Goal: Information Seeking & Learning: Learn about a topic

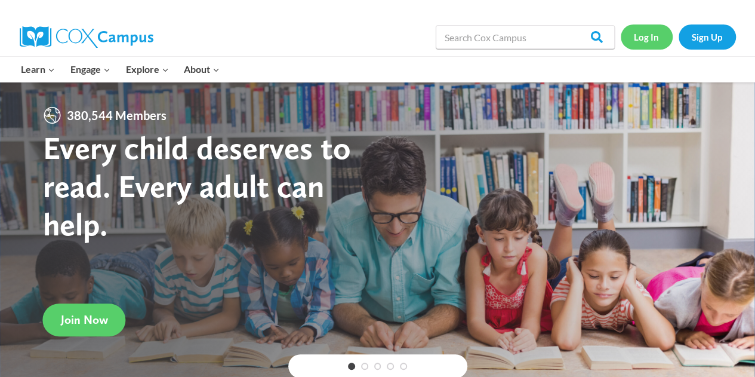
click at [650, 32] on link "Log In" at bounding box center [647, 36] width 52 height 24
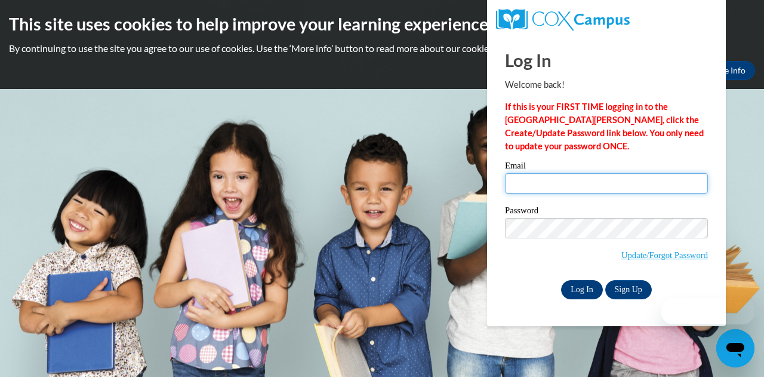
type input "[PERSON_NAME][EMAIL_ADDRESS][PERSON_NAME][DOMAIN_NAME]"
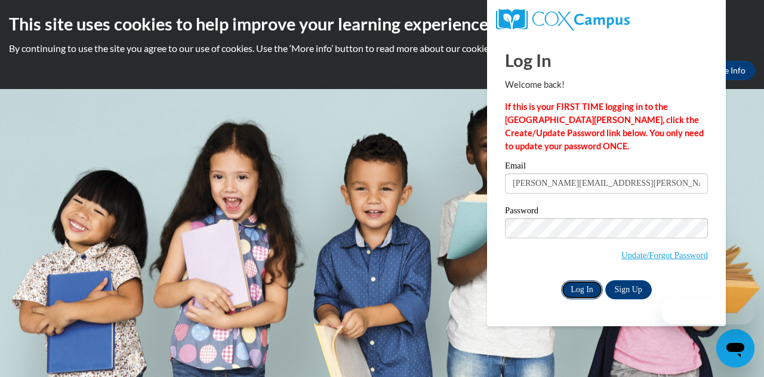
click at [593, 291] on input "Log In" at bounding box center [582, 289] width 42 height 19
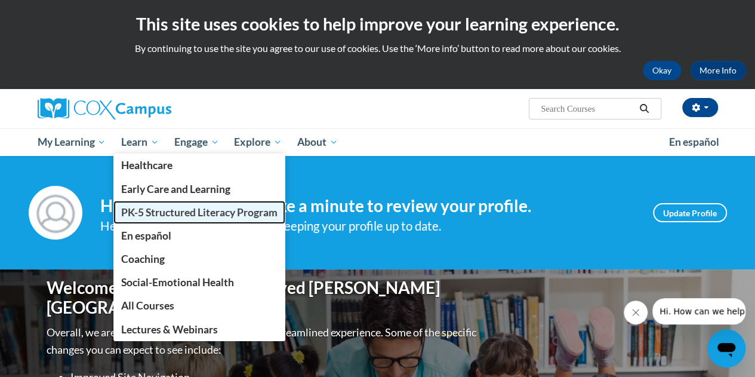
click at [147, 214] on span "PK-5 Structured Literacy Program" at bounding box center [199, 212] width 156 height 13
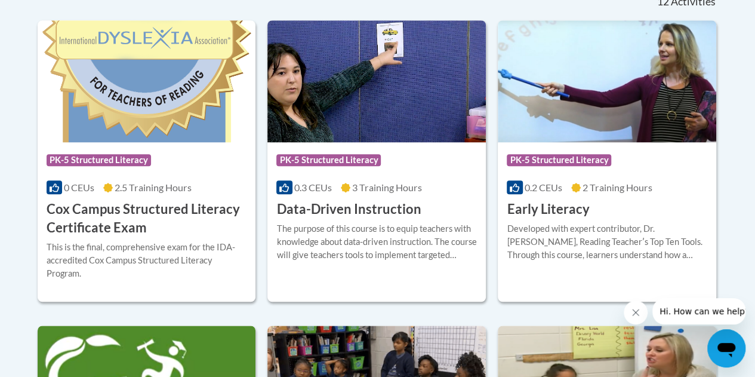
scroll to position [525, 0]
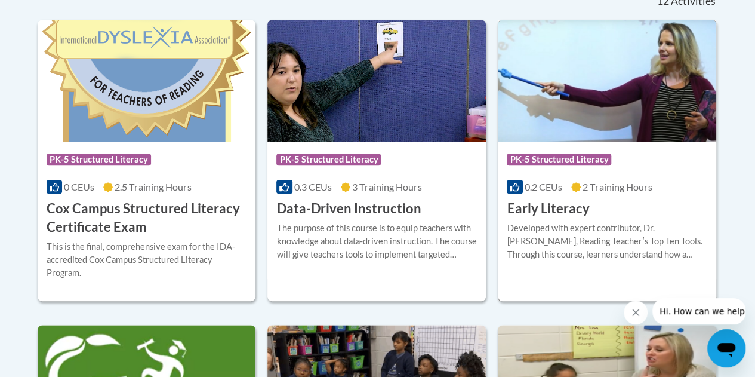
click at [628, 101] on img at bounding box center [607, 81] width 218 height 122
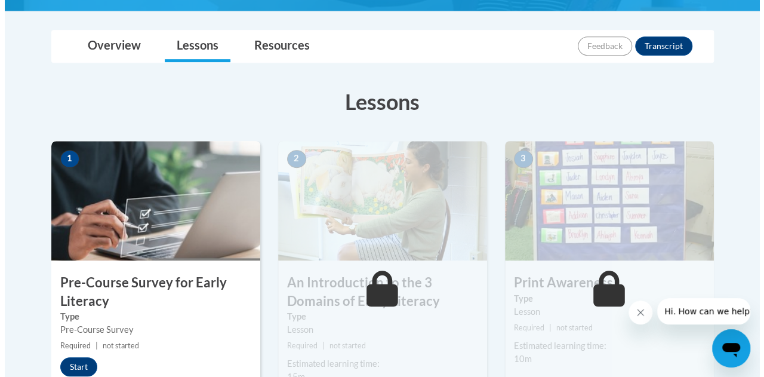
scroll to position [356, 0]
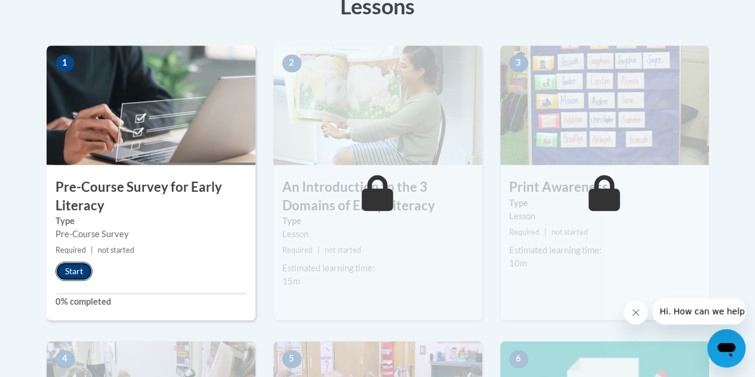
click at [68, 274] on button "Start" at bounding box center [74, 270] width 37 height 19
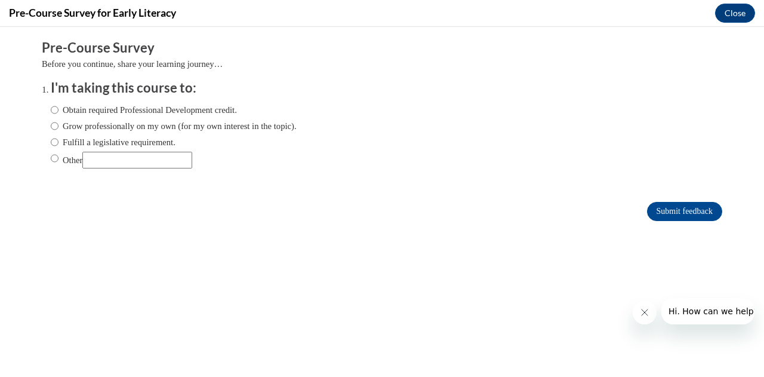
scroll to position [0, 0]
click at [51, 143] on input "Fulfill a legislative requirement." at bounding box center [55, 142] width 8 height 13
radio input "true"
click at [654, 211] on input "Submit feedback" at bounding box center [684, 211] width 75 height 19
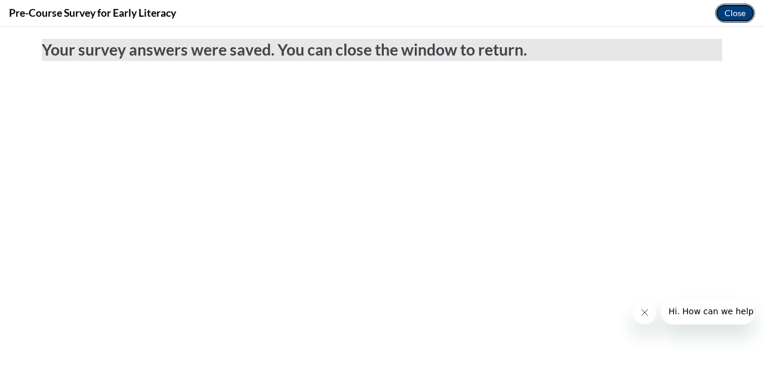
click at [740, 20] on button "Close" at bounding box center [735, 13] width 40 height 19
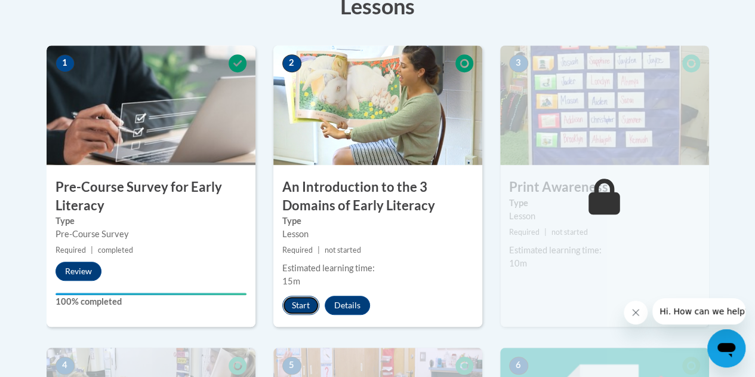
click at [302, 305] on button "Start" at bounding box center [300, 304] width 37 height 19
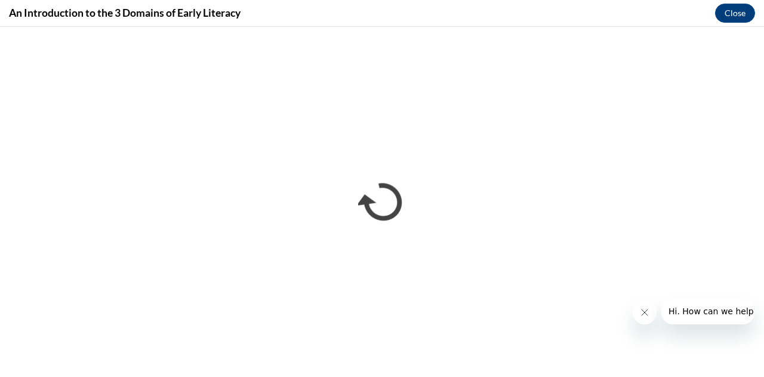
click at [648, 313] on icon "Close message from company" at bounding box center [644, 312] width 10 height 10
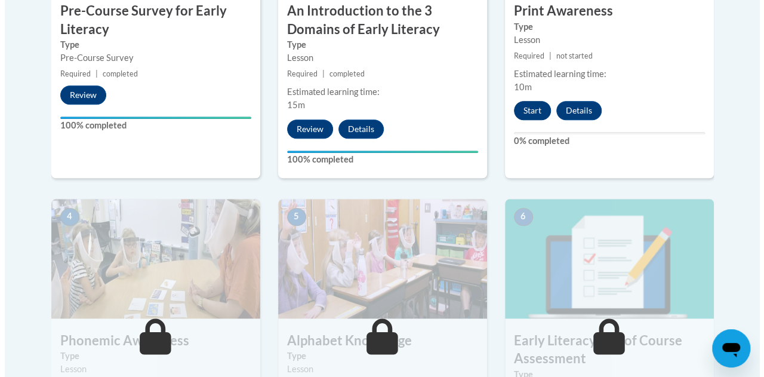
scroll to position [521, 0]
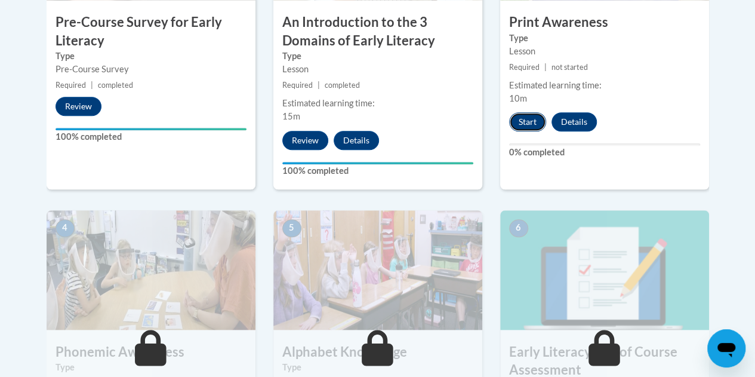
click at [530, 130] on button "Start" at bounding box center [527, 121] width 37 height 19
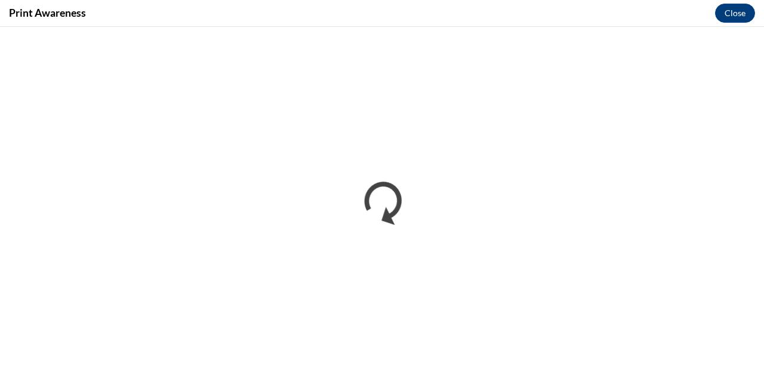
scroll to position [0, 0]
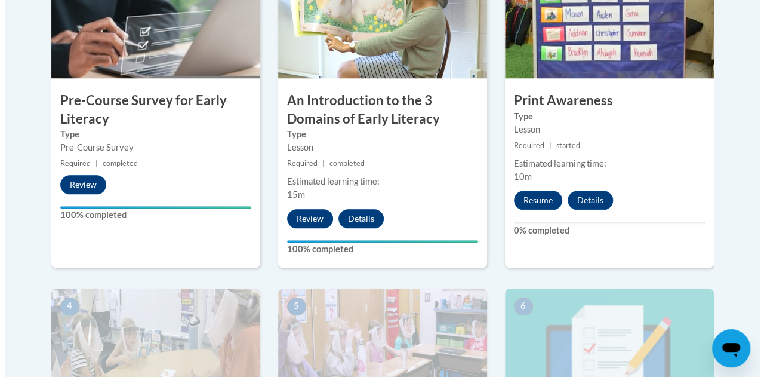
scroll to position [442, 0]
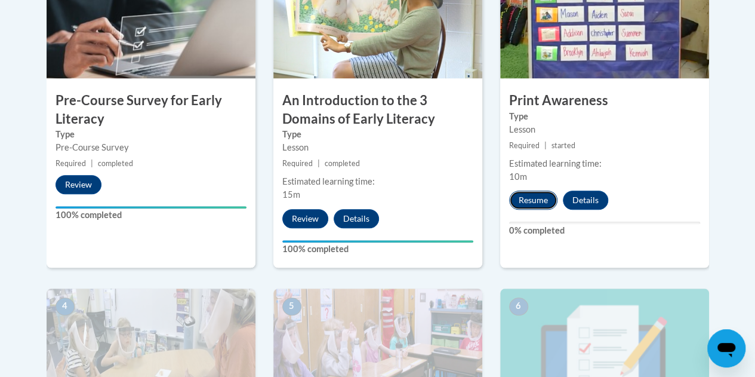
click at [532, 199] on button "Resume" at bounding box center [533, 199] width 48 height 19
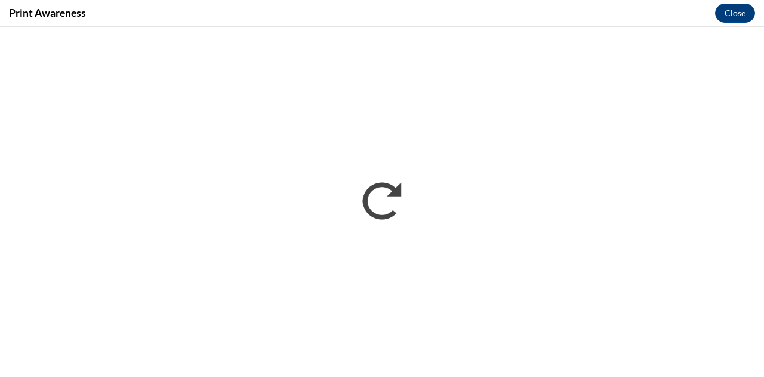
scroll to position [0, 0]
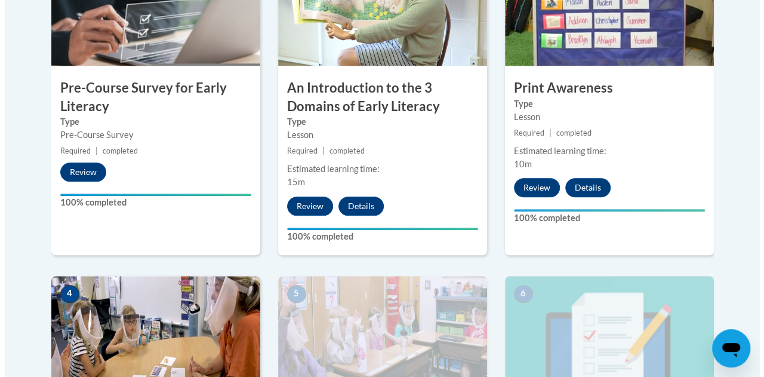
scroll to position [696, 0]
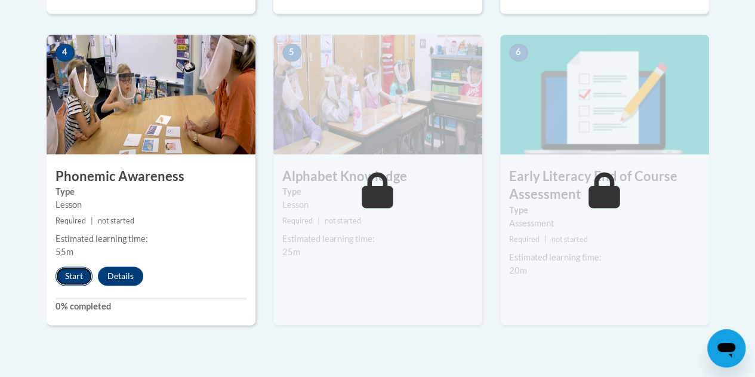
click at [78, 274] on button "Start" at bounding box center [74, 275] width 37 height 19
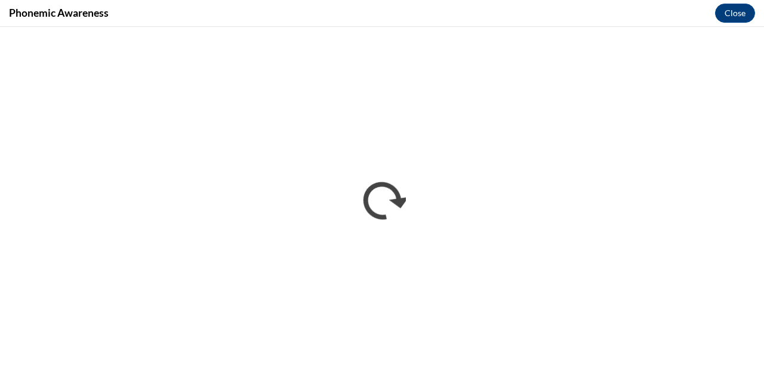
scroll to position [0, 0]
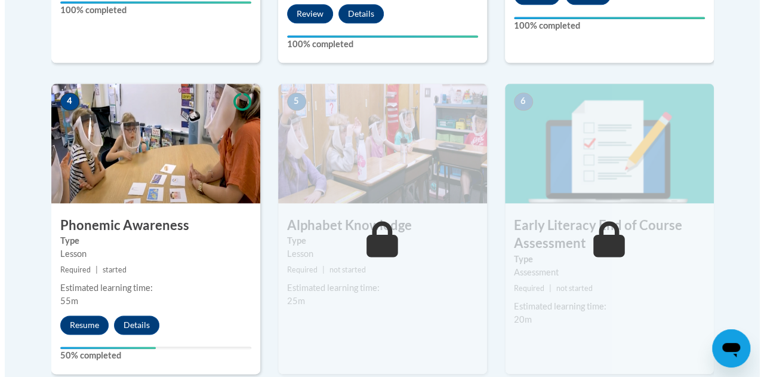
scroll to position [649, 0]
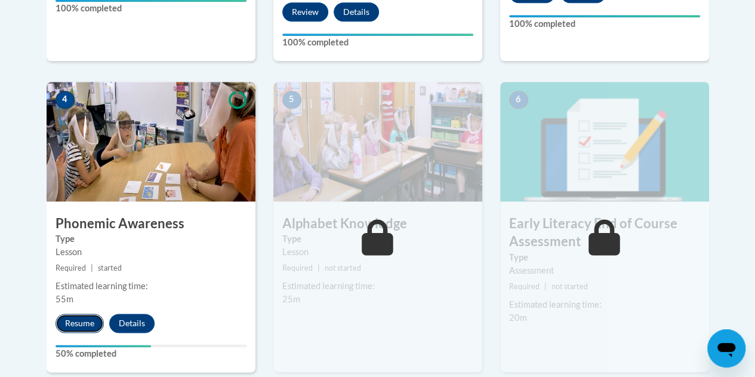
click at [66, 324] on button "Resume" at bounding box center [80, 322] width 48 height 19
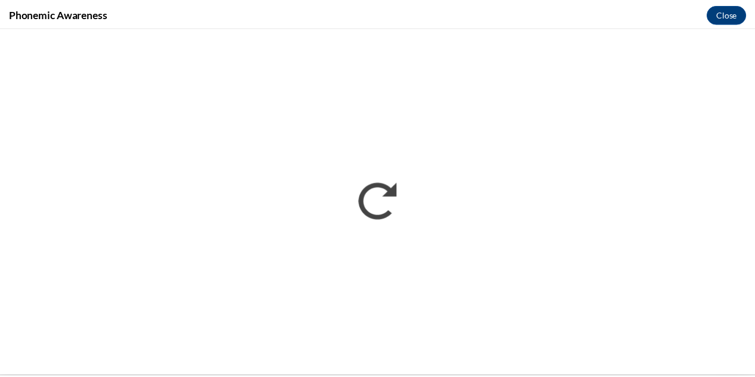
scroll to position [0, 0]
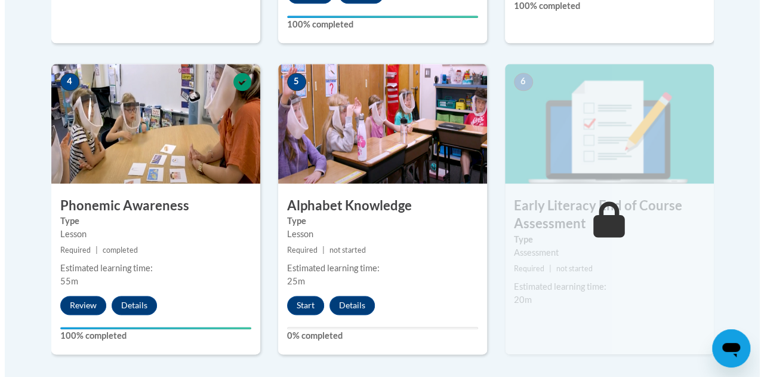
scroll to position [675, 0]
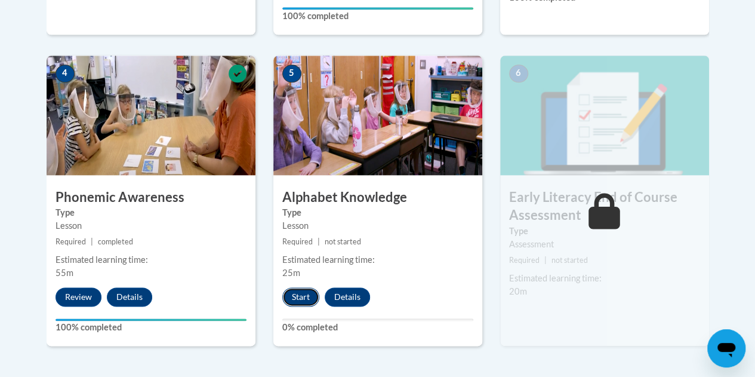
click at [307, 298] on button "Start" at bounding box center [300, 296] width 37 height 19
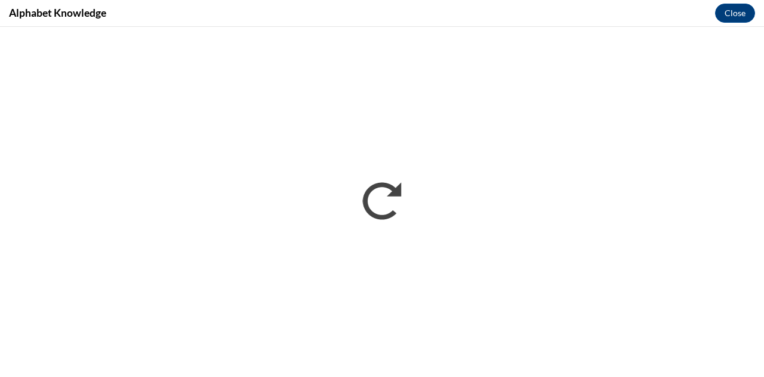
scroll to position [0, 0]
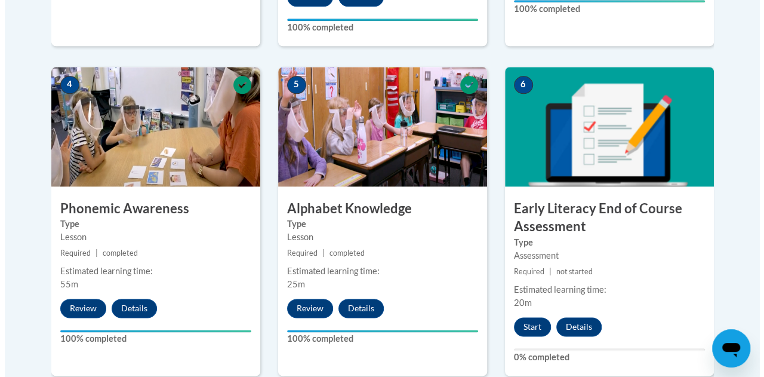
scroll to position [786, 0]
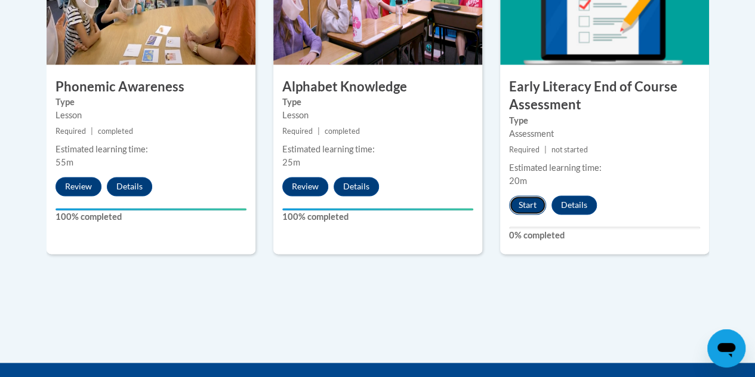
click at [530, 202] on button "Start" at bounding box center [527, 204] width 37 height 19
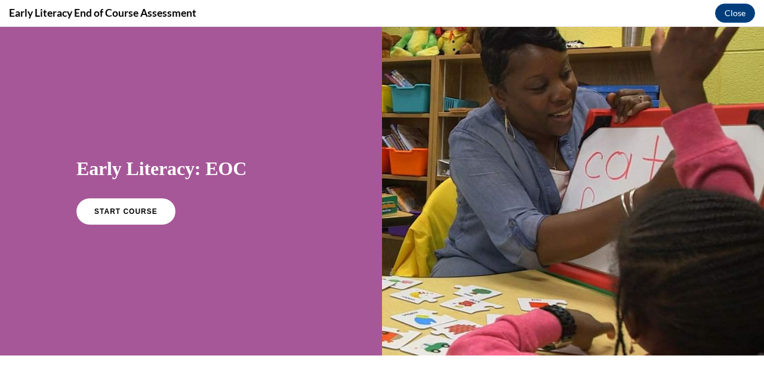
scroll to position [14, 0]
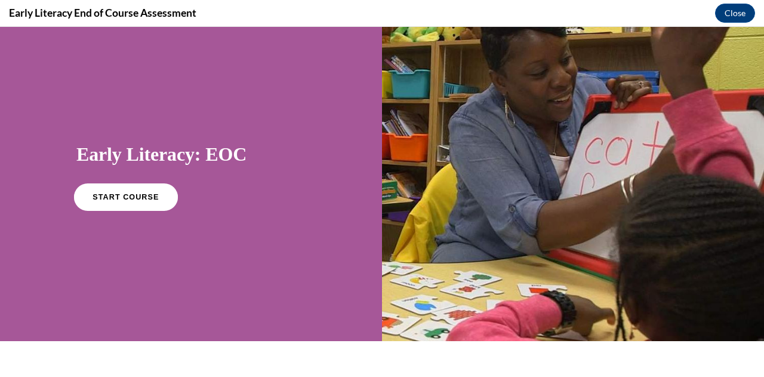
click at [115, 198] on span "START COURSE" at bounding box center [126, 197] width 66 height 9
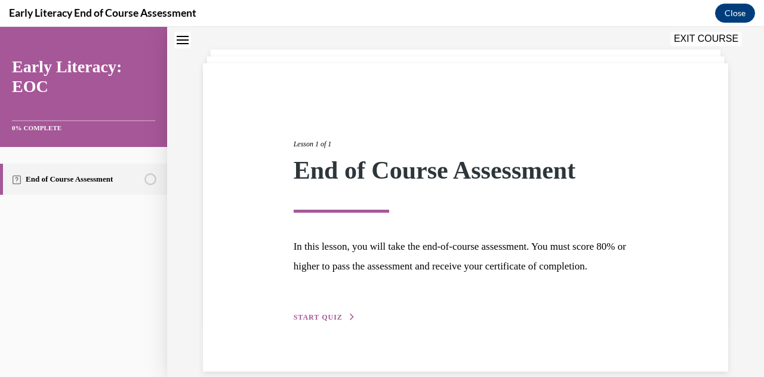
scroll to position [57, 0]
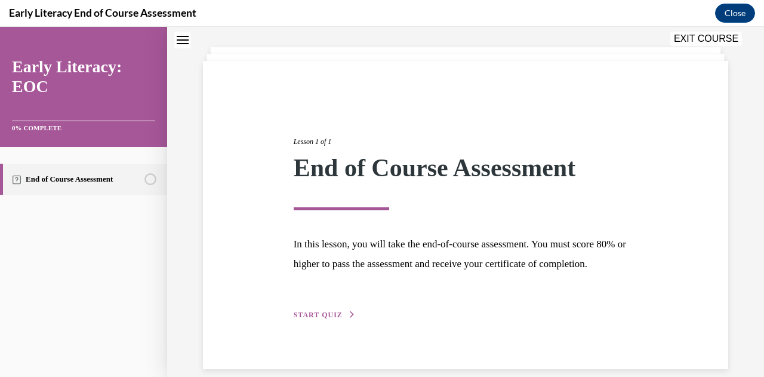
click at [325, 321] on div "Lesson 1 of 1 End of Course Assessment In this lesson, you will take the end-of…" at bounding box center [466, 215] width 362 height 213
click at [325, 319] on span "START QUIZ" at bounding box center [318, 314] width 49 height 8
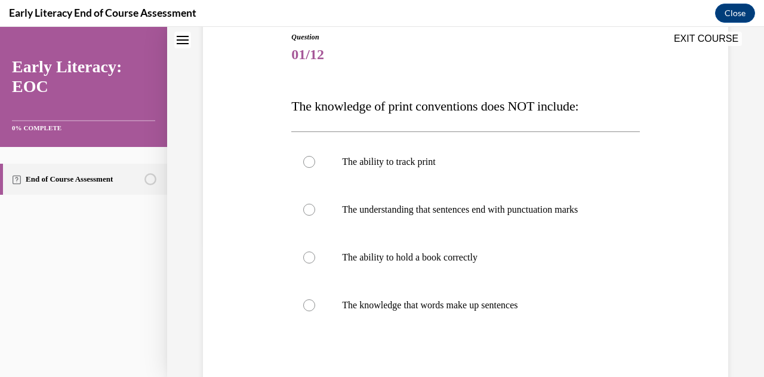
scroll to position [135, 0]
click at [448, 258] on p "The ability to hold a book correctly" at bounding box center [475, 257] width 267 height 12
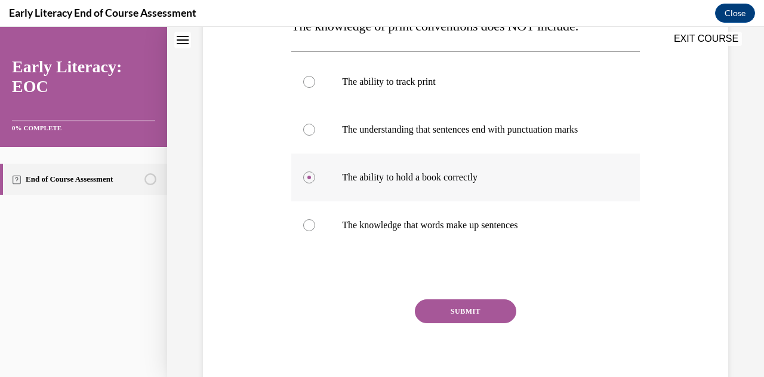
scroll to position [215, 0]
click at [457, 303] on button "SUBMIT" at bounding box center [465, 310] width 101 height 24
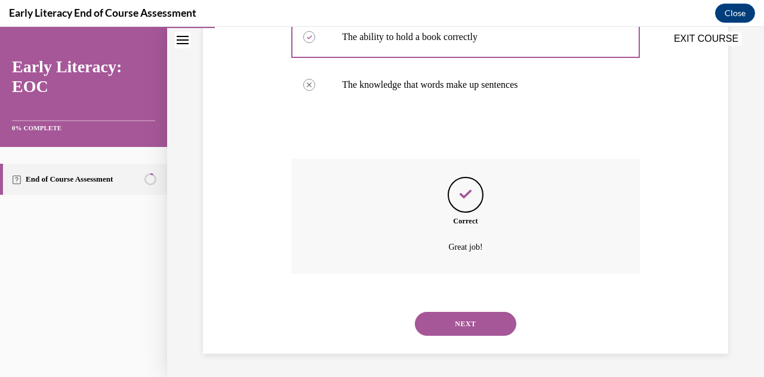
click at [457, 325] on button "NEXT" at bounding box center [465, 324] width 101 height 24
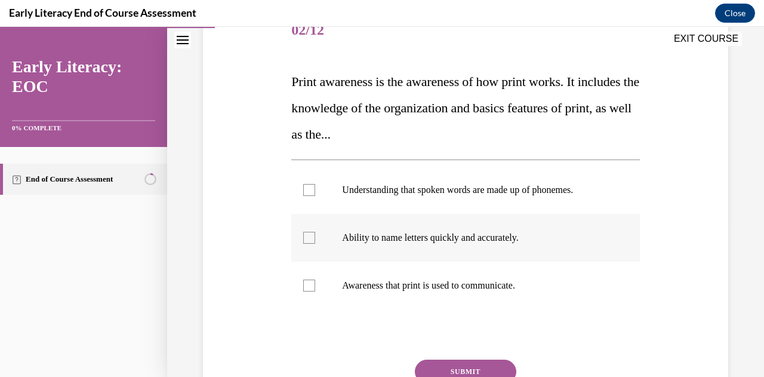
scroll to position [159, 0]
click at [321, 240] on div at bounding box center [465, 237] width 348 height 48
click at [315, 284] on div at bounding box center [465, 285] width 348 height 48
click at [315, 231] on div at bounding box center [465, 237] width 348 height 48
click at [433, 362] on button "SUBMIT" at bounding box center [465, 371] width 101 height 24
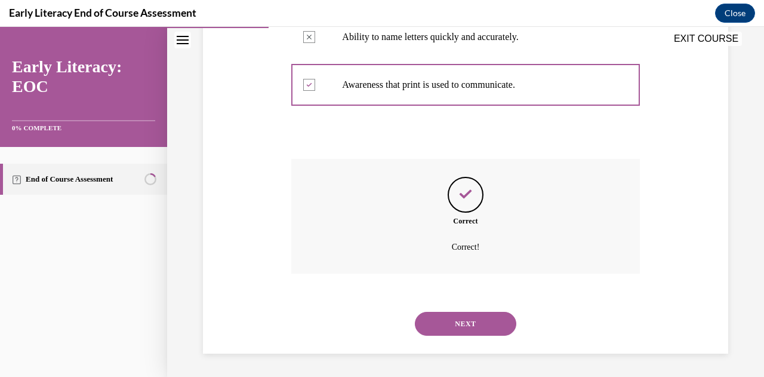
click at [450, 326] on button "NEXT" at bounding box center [465, 324] width 101 height 24
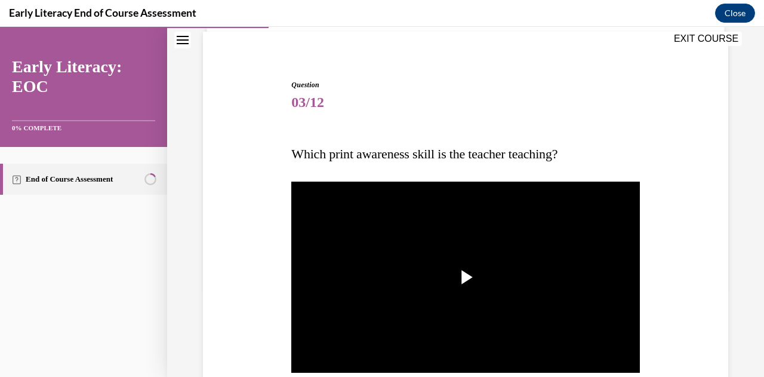
scroll to position [141, 0]
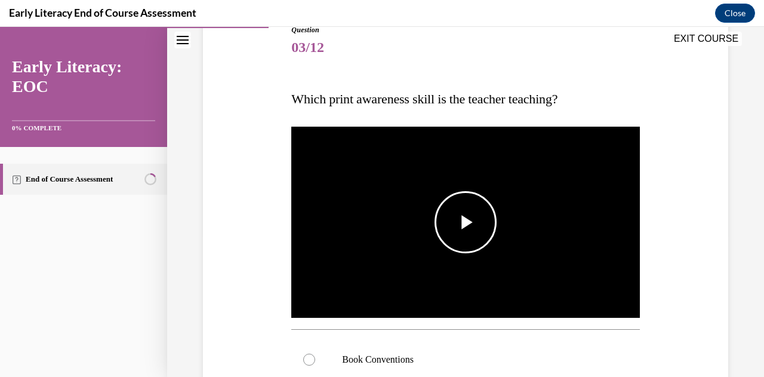
click at [466, 222] on span "Video player" at bounding box center [466, 222] width 0 height 0
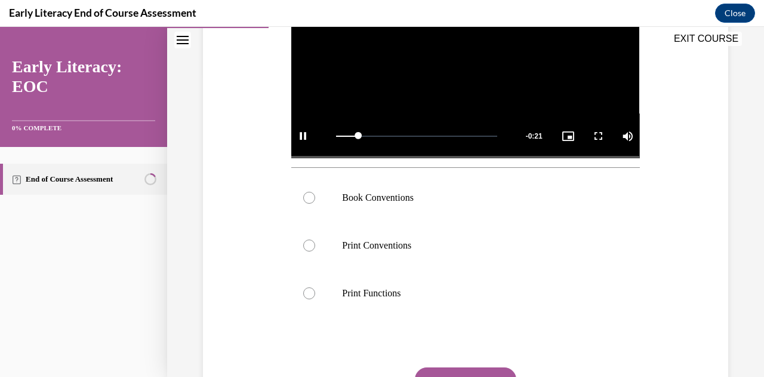
scroll to position [301, 0]
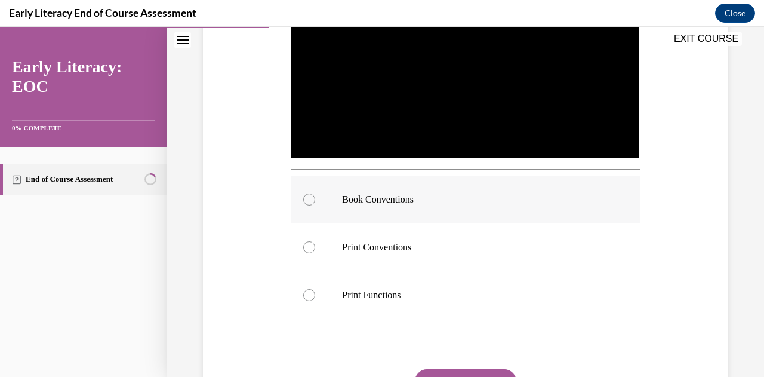
click at [428, 208] on div at bounding box center [465, 200] width 348 height 48
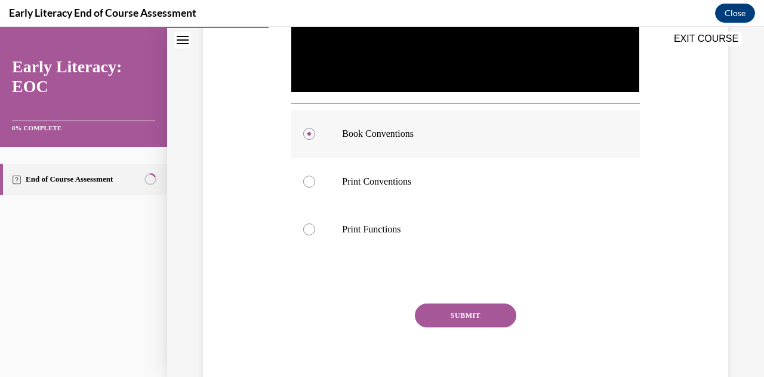
scroll to position [375, 0]
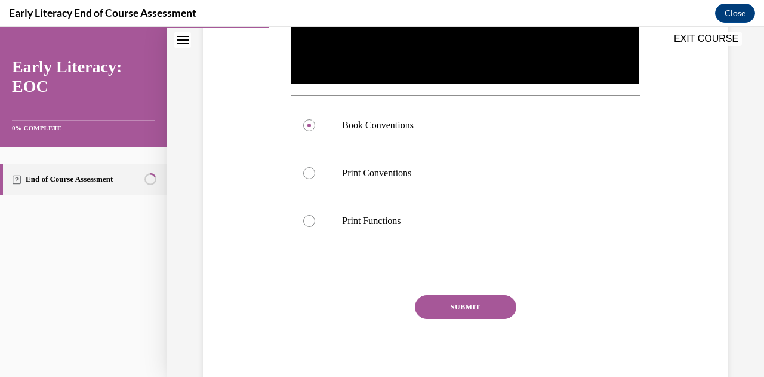
click at [454, 298] on button "SUBMIT" at bounding box center [465, 307] width 101 height 24
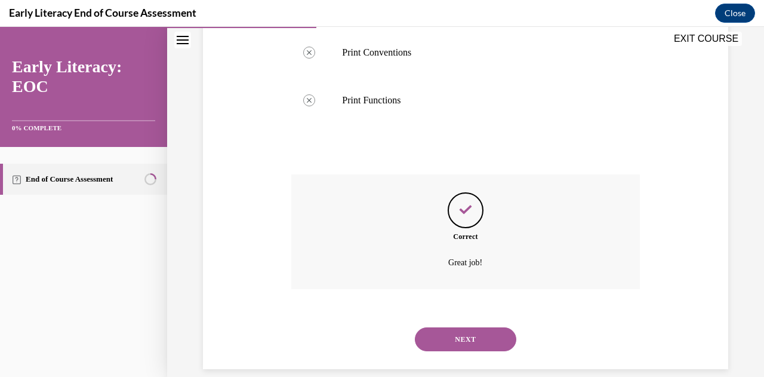
click at [456, 337] on button "NEXT" at bounding box center [465, 339] width 101 height 24
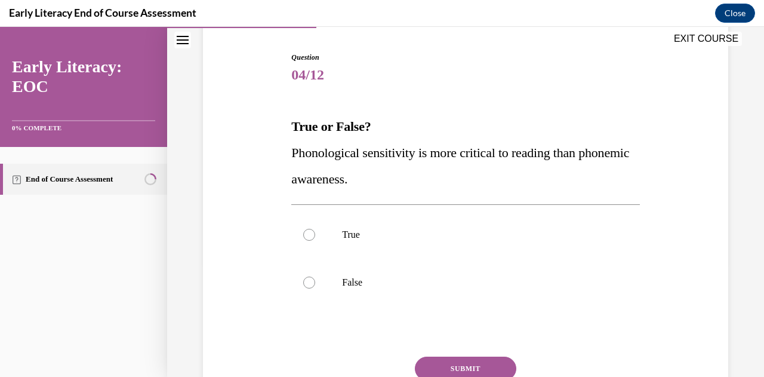
scroll to position [115, 0]
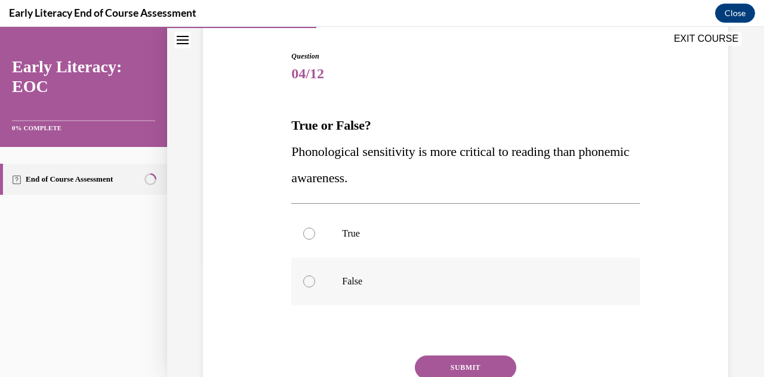
click at [413, 296] on div at bounding box center [465, 281] width 348 height 48
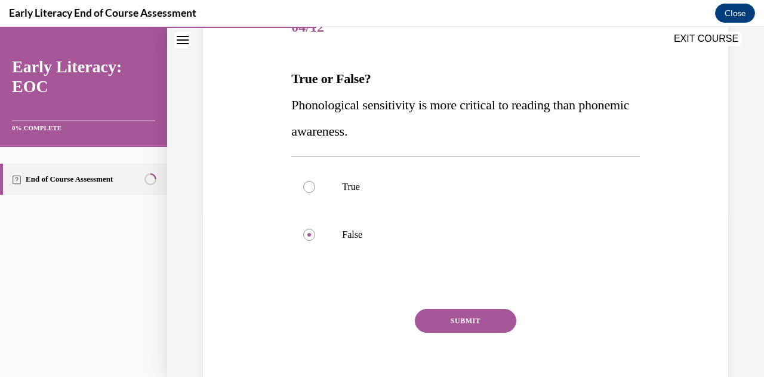
click at [440, 314] on button "SUBMIT" at bounding box center [465, 321] width 101 height 24
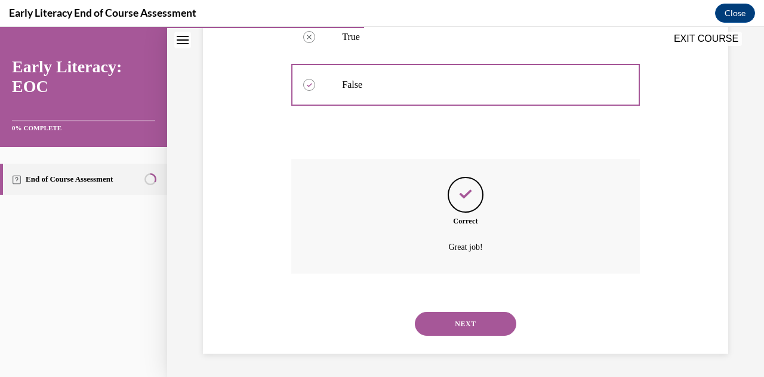
click at [445, 328] on button "NEXT" at bounding box center [465, 324] width 101 height 24
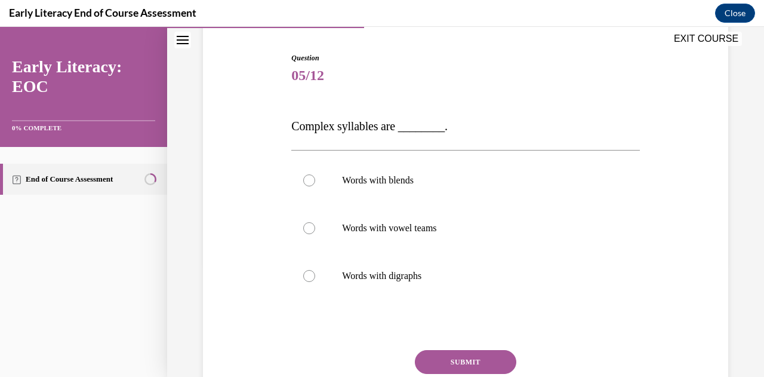
scroll to position [117, 0]
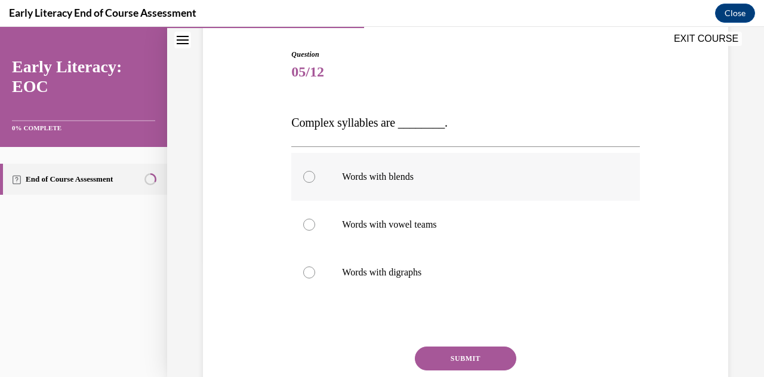
click at [413, 187] on div at bounding box center [465, 177] width 348 height 48
click at [481, 344] on div "Question 05/12 Complex syllables are ________. Words with blends Words with vow…" at bounding box center [465, 246] width 348 height 395
click at [479, 352] on button "SUBMIT" at bounding box center [465, 358] width 101 height 24
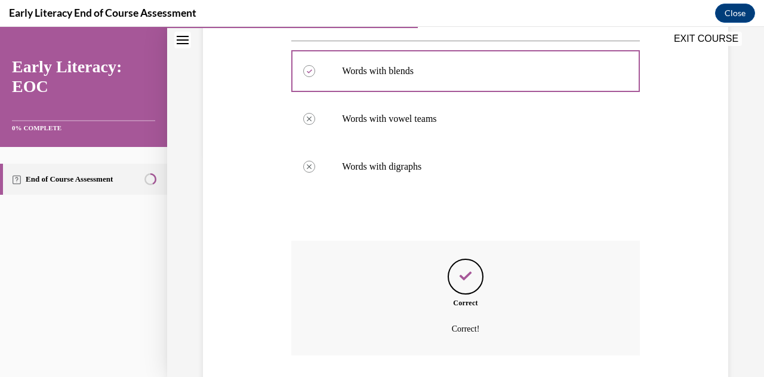
scroll to position [304, 0]
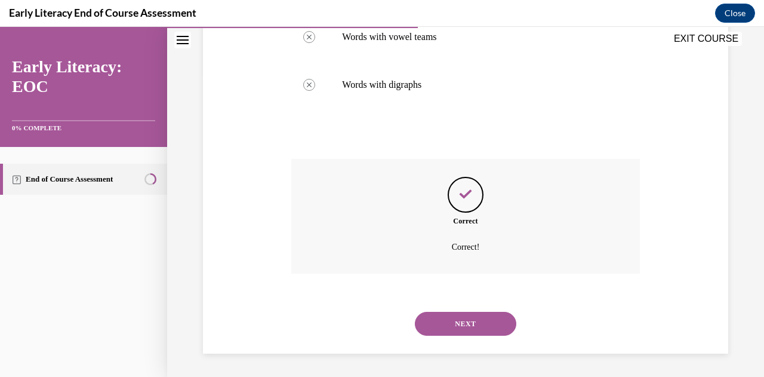
click at [472, 336] on div "NEXT" at bounding box center [465, 324] width 348 height 48
click at [467, 322] on button "NEXT" at bounding box center [465, 324] width 101 height 24
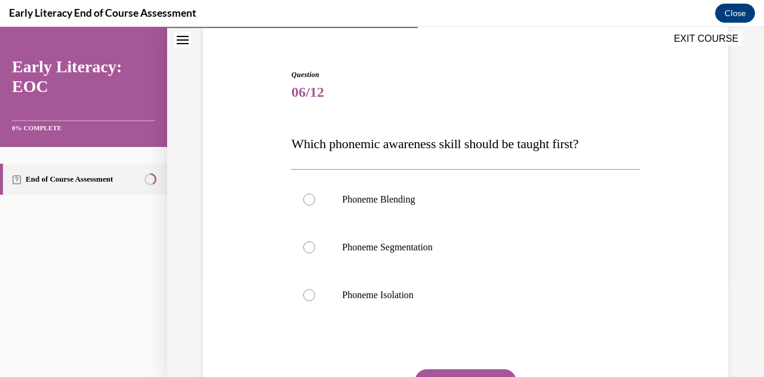
scroll to position [98, 0]
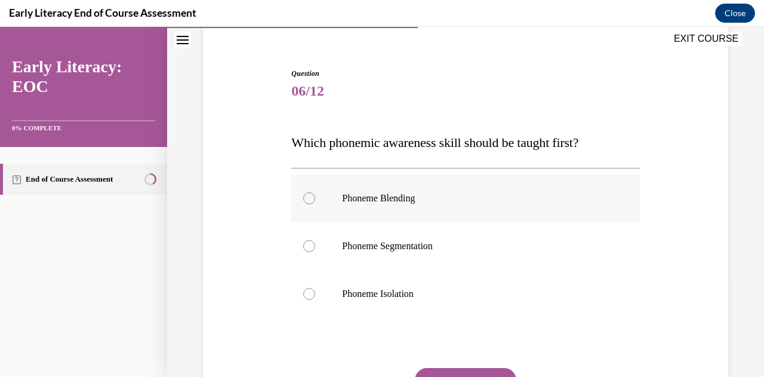
click at [451, 205] on div at bounding box center [465, 198] width 348 height 48
click at [437, 201] on p "Phoneme Blending" at bounding box center [475, 198] width 267 height 12
click at [394, 309] on div at bounding box center [465, 294] width 348 height 48
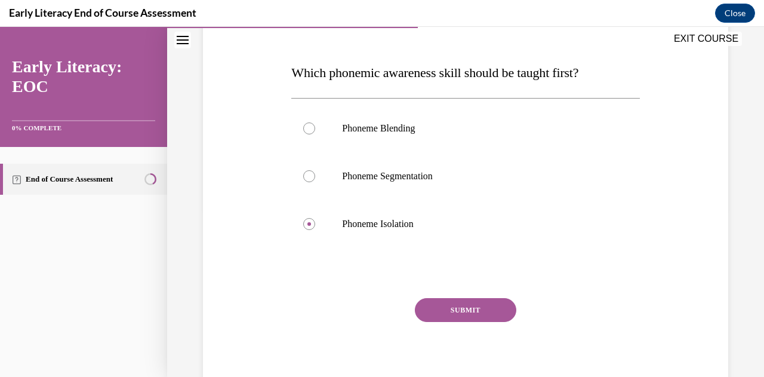
click at [427, 309] on button "SUBMIT" at bounding box center [465, 310] width 101 height 24
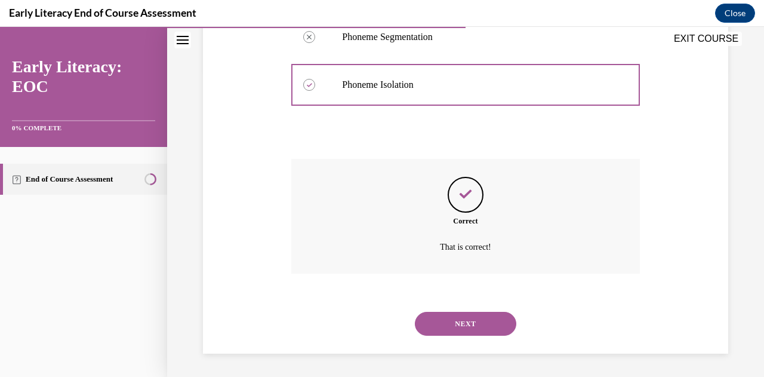
click at [448, 327] on button "NEXT" at bounding box center [465, 324] width 101 height 24
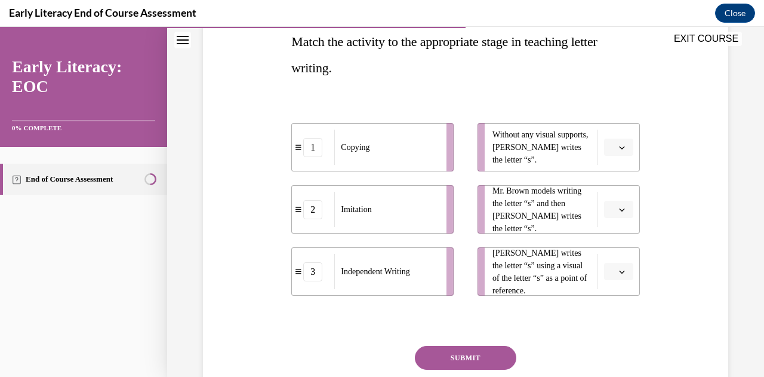
scroll to position [201, 0]
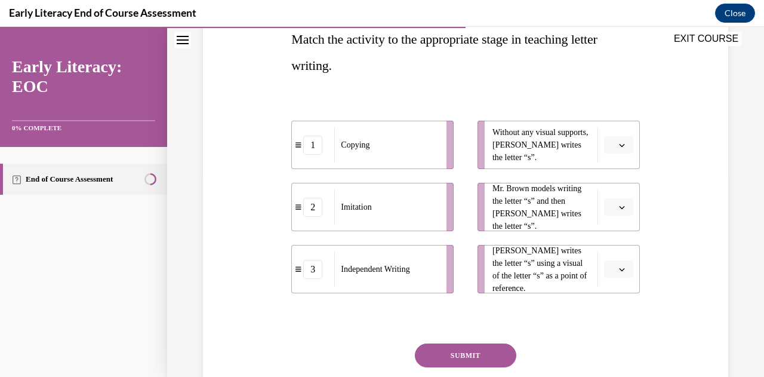
click at [618, 205] on span "button" at bounding box center [622, 207] width 8 height 8
click at [615, 254] on div "1" at bounding box center [609, 257] width 29 height 24
click at [612, 149] on button "button" at bounding box center [618, 145] width 29 height 18
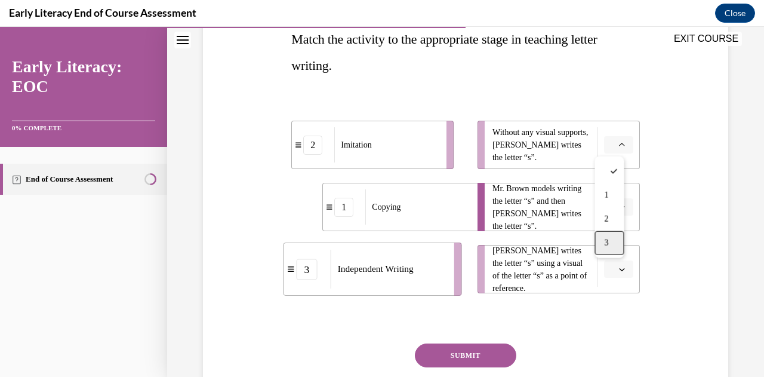
click at [605, 241] on span "3" at bounding box center [606, 243] width 4 height 10
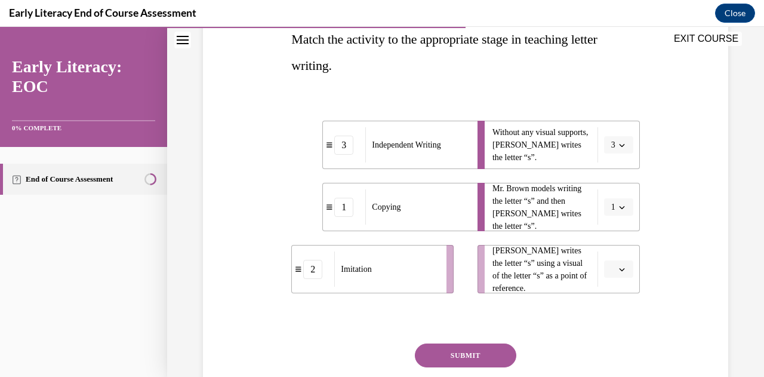
click at [618, 265] on span "button" at bounding box center [622, 269] width 8 height 8
click at [610, 221] on div "2" at bounding box center [609, 219] width 29 height 24
click at [492, 354] on button "SUBMIT" at bounding box center [465, 355] width 101 height 24
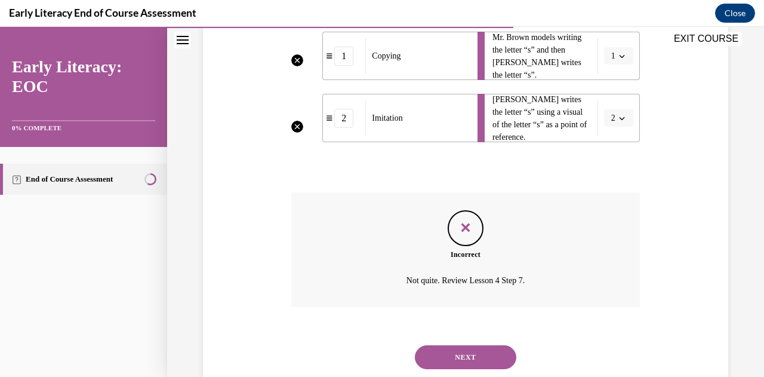
scroll to position [353, 0]
click at [470, 358] on button "NEXT" at bounding box center [465, 356] width 101 height 24
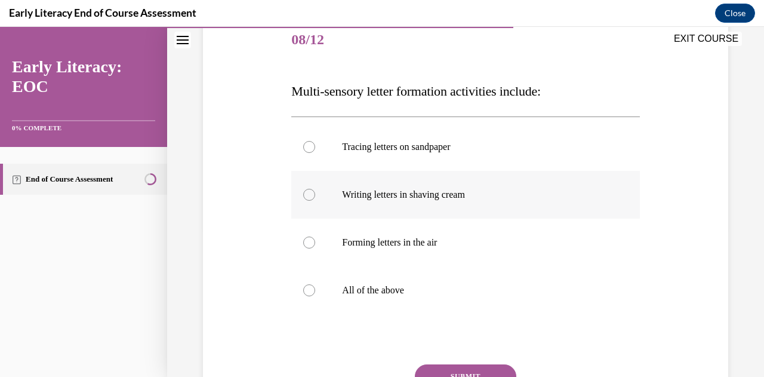
scroll to position [137, 0]
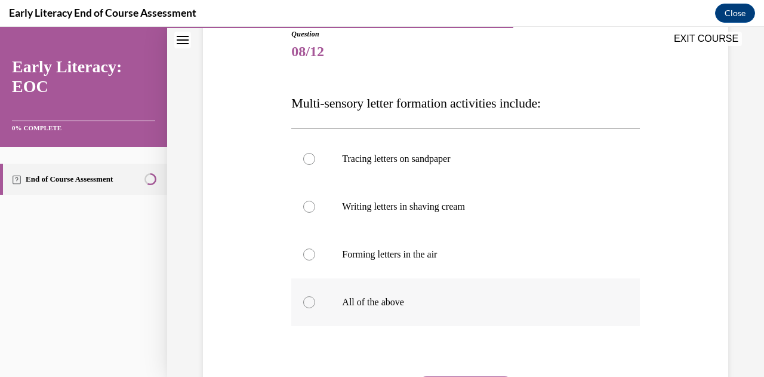
click at [402, 311] on div at bounding box center [465, 302] width 348 height 48
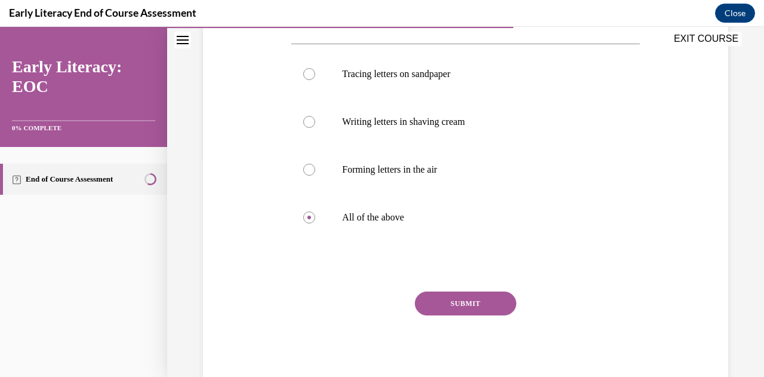
click at [438, 307] on button "SUBMIT" at bounding box center [465, 303] width 101 height 24
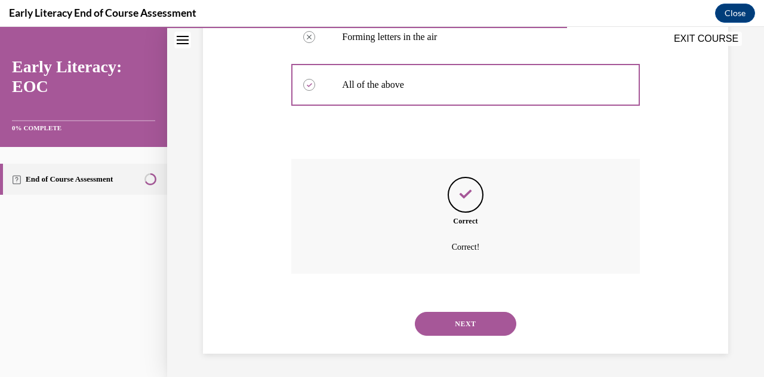
click at [451, 316] on button "NEXT" at bounding box center [465, 324] width 101 height 24
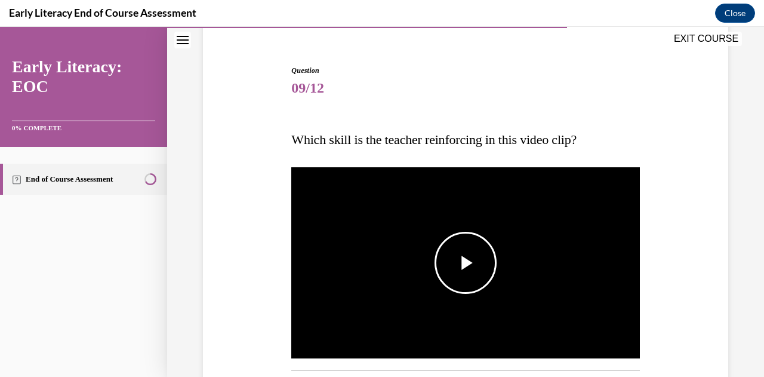
click at [451, 297] on img "Video player" at bounding box center [465, 263] width 348 height 196
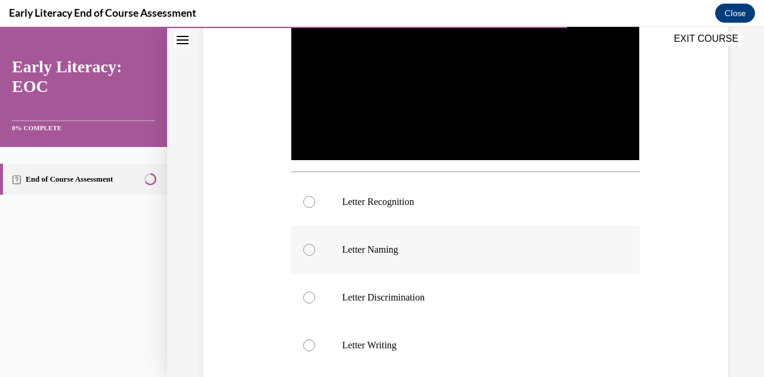
scroll to position [301, 0]
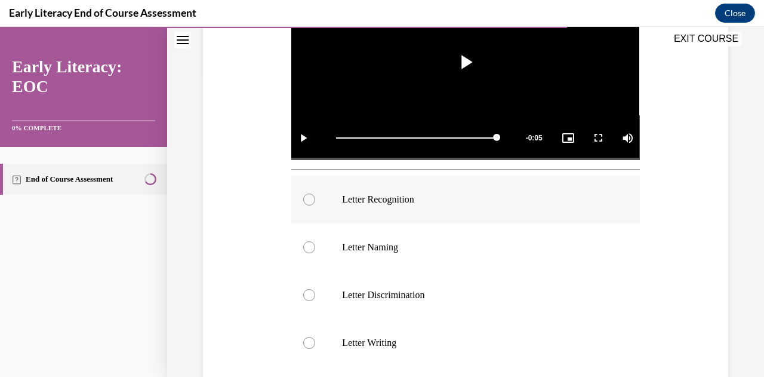
click at [438, 199] on p "Letter Recognition" at bounding box center [475, 199] width 267 height 12
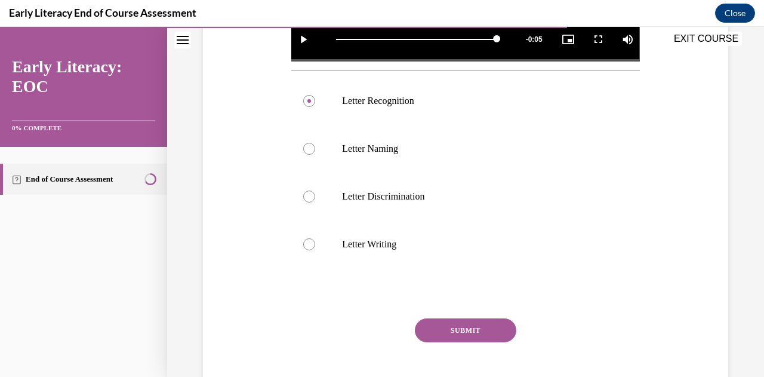
click at [450, 330] on button "SUBMIT" at bounding box center [465, 330] width 101 height 24
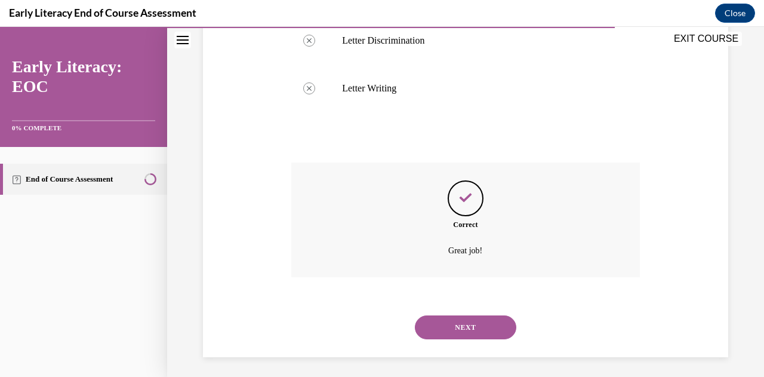
click at [450, 329] on button "NEXT" at bounding box center [465, 327] width 101 height 24
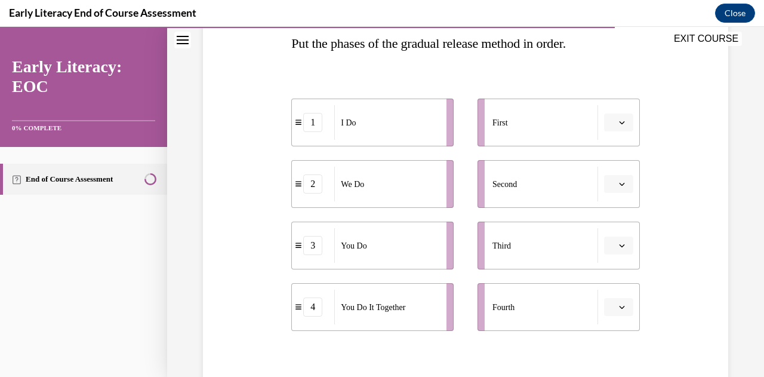
scroll to position [198, 0]
click at [316, 244] on div "3" at bounding box center [312, 244] width 19 height 19
click at [619, 241] on icon "button" at bounding box center [622, 244] width 6 height 6
click at [619, 241] on icon "button" at bounding box center [622, 244] width 6 height 7
click at [619, 241] on icon "button" at bounding box center [622, 244] width 6 height 6
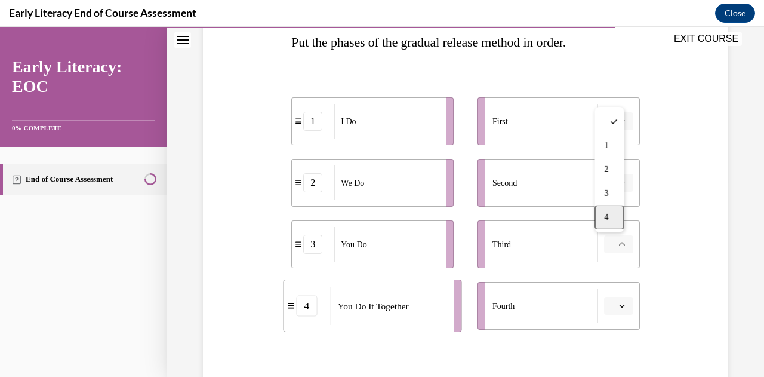
click at [611, 223] on div "4" at bounding box center [609, 217] width 29 height 24
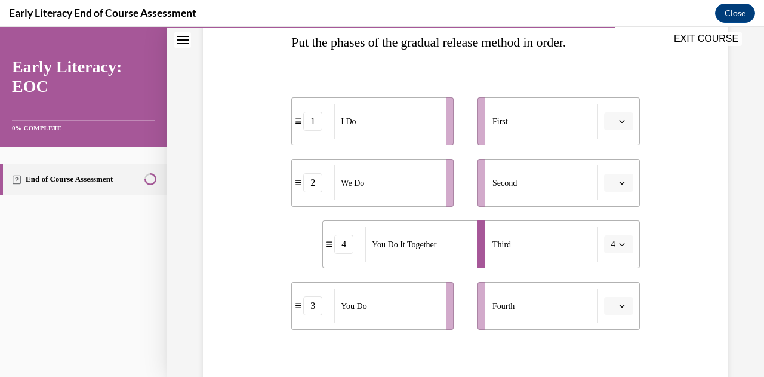
click at [619, 304] on icon "button" at bounding box center [622, 306] width 6 height 6
click at [610, 257] on div "3" at bounding box center [609, 255] width 29 height 24
click at [620, 122] on button "button" at bounding box center [618, 121] width 29 height 18
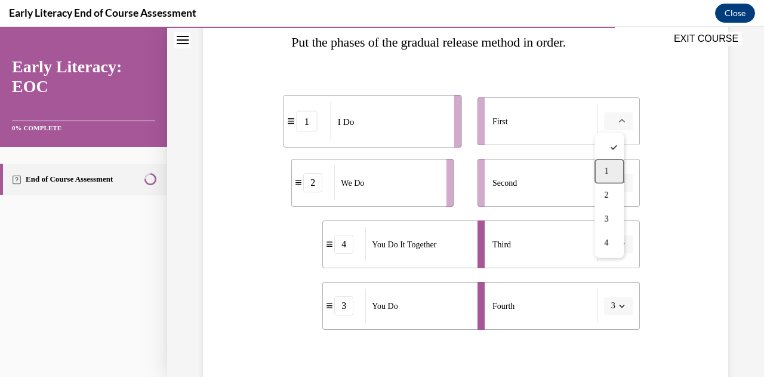
click at [609, 167] on div "1" at bounding box center [609, 171] width 29 height 24
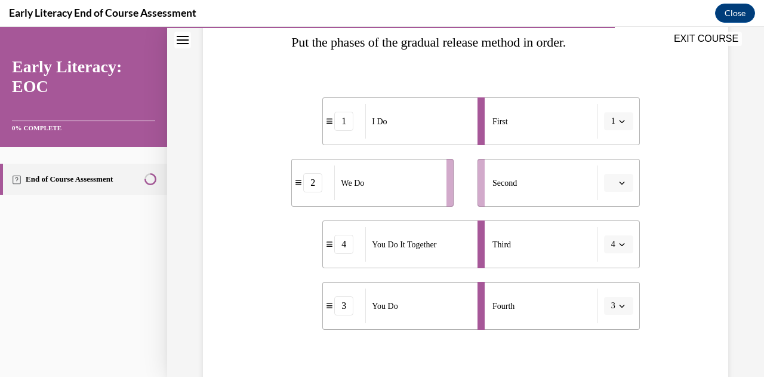
click at [618, 178] on span "button" at bounding box center [622, 182] width 8 height 8
click at [609, 251] on div "2" at bounding box center [609, 257] width 29 height 24
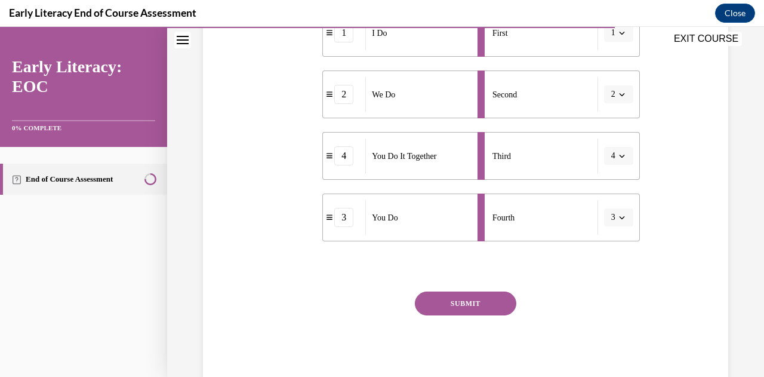
click at [473, 305] on button "SUBMIT" at bounding box center [465, 303] width 101 height 24
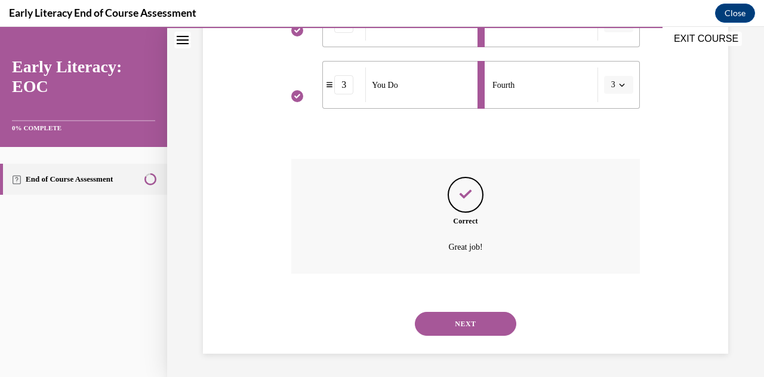
click at [464, 334] on button "NEXT" at bounding box center [465, 324] width 101 height 24
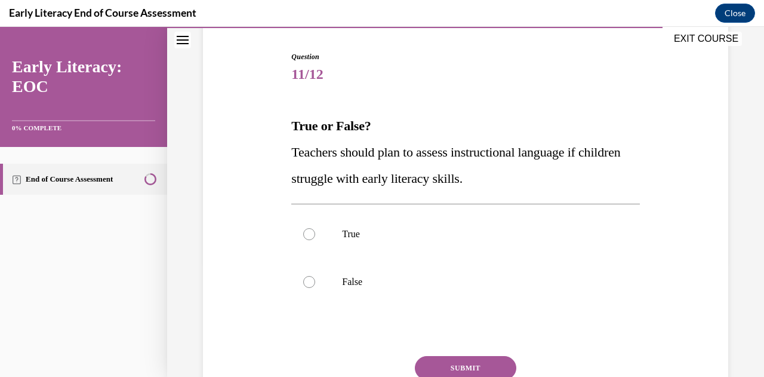
scroll to position [124, 0]
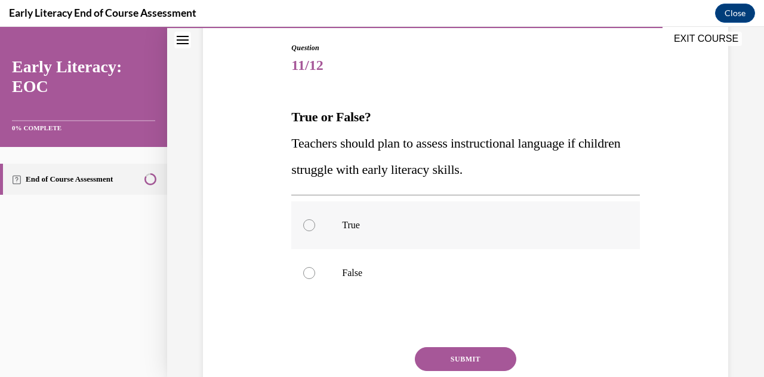
click at [460, 233] on div at bounding box center [465, 225] width 348 height 48
click at [476, 358] on button "SUBMIT" at bounding box center [465, 359] width 101 height 24
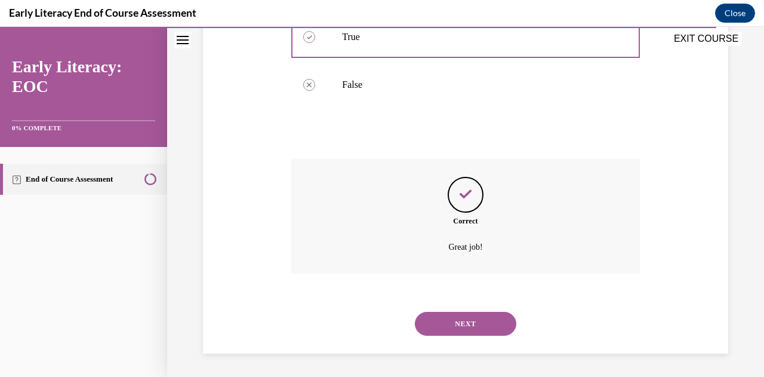
click at [458, 318] on button "NEXT" at bounding box center [465, 324] width 101 height 24
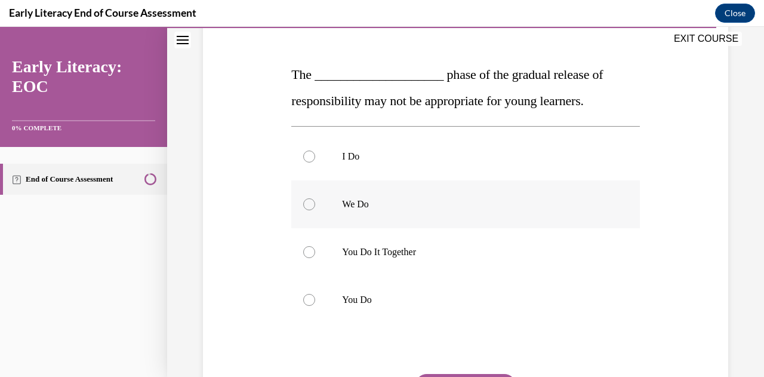
scroll to position [167, 0]
click at [423, 287] on div at bounding box center [465, 299] width 348 height 48
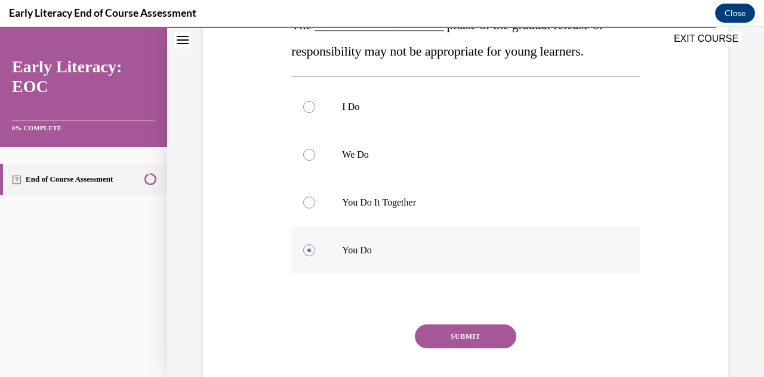
scroll to position [217, 0]
click at [449, 334] on button "SUBMIT" at bounding box center [465, 335] width 101 height 24
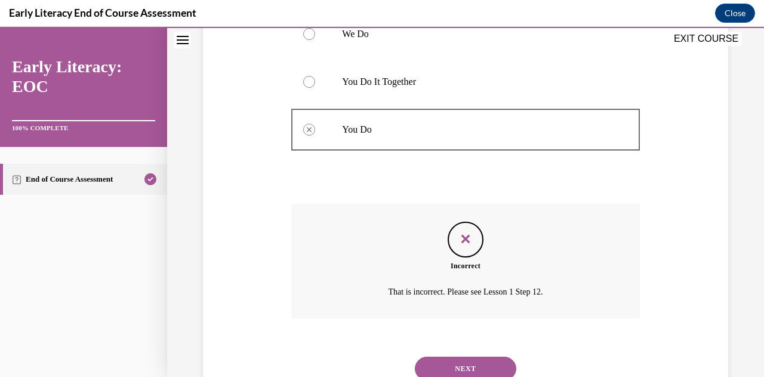
scroll to position [343, 0]
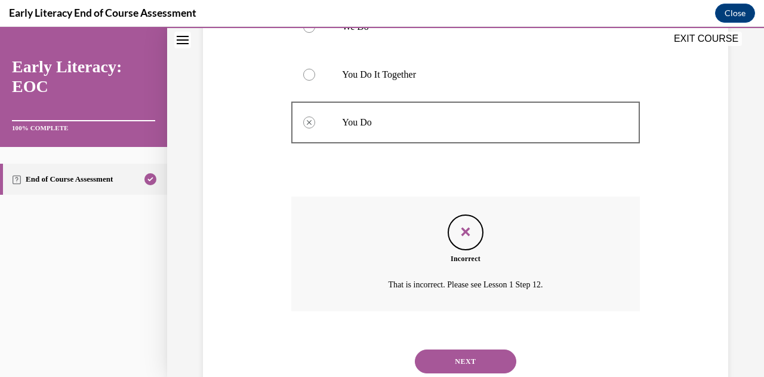
click at [449, 354] on button "NEXT" at bounding box center [465, 361] width 101 height 24
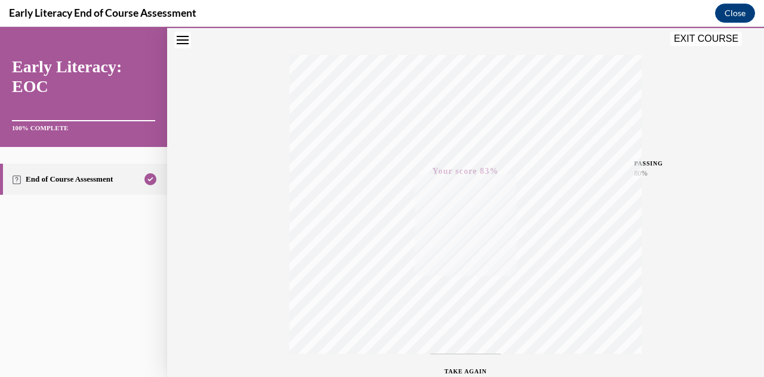
scroll to position [174, 0]
click at [705, 43] on button "EXIT COURSE" at bounding box center [706, 39] width 72 height 14
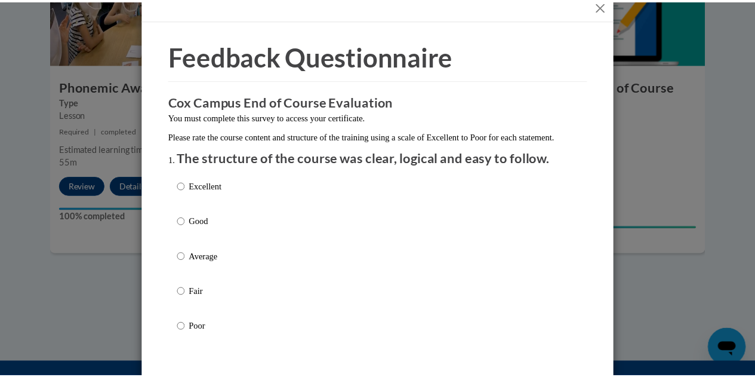
scroll to position [0, 0]
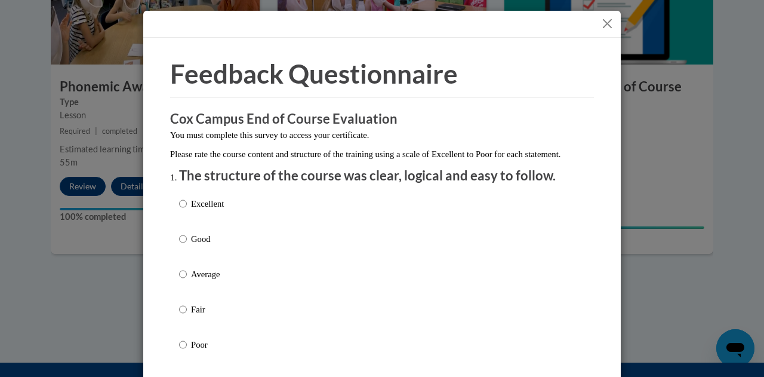
click at [606, 16] on button "Close" at bounding box center [607, 23] width 15 height 15
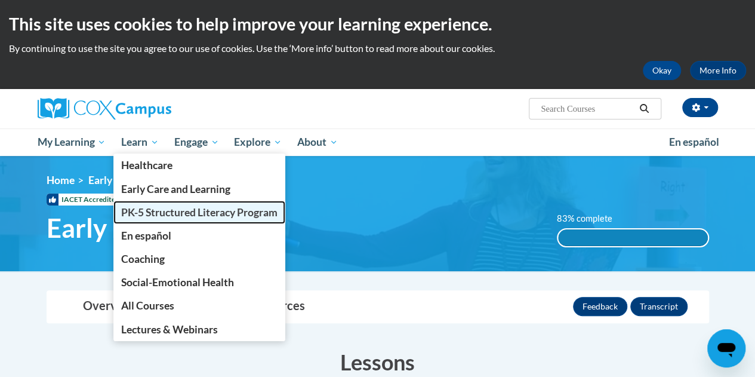
click at [166, 213] on span "PK-5 Structured Literacy Program" at bounding box center [199, 212] width 156 height 13
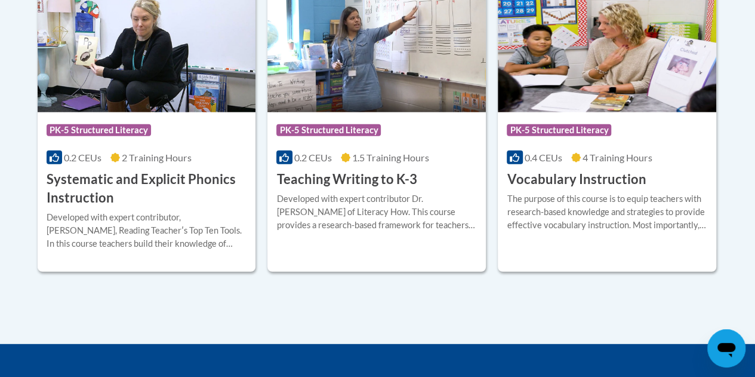
scroll to position [1472, 0]
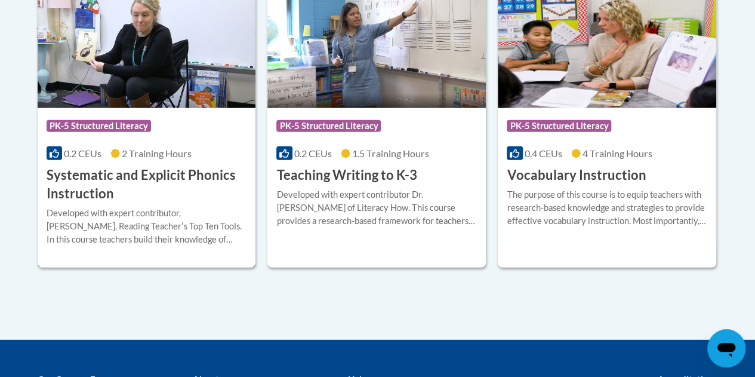
click at [168, 187] on h3 "Systematic and Explicit Phonics Instruction" at bounding box center [147, 184] width 201 height 37
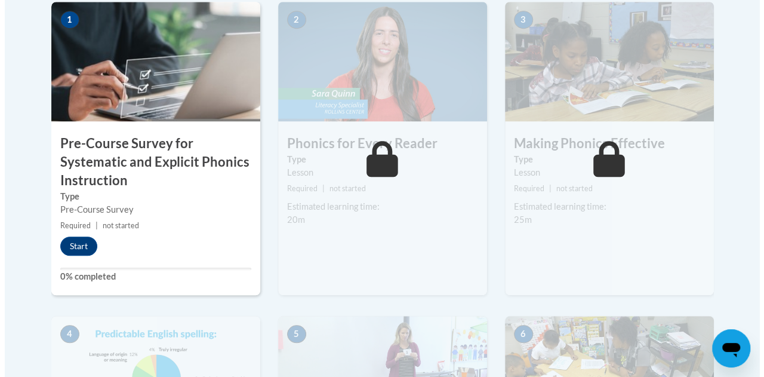
scroll to position [427, 0]
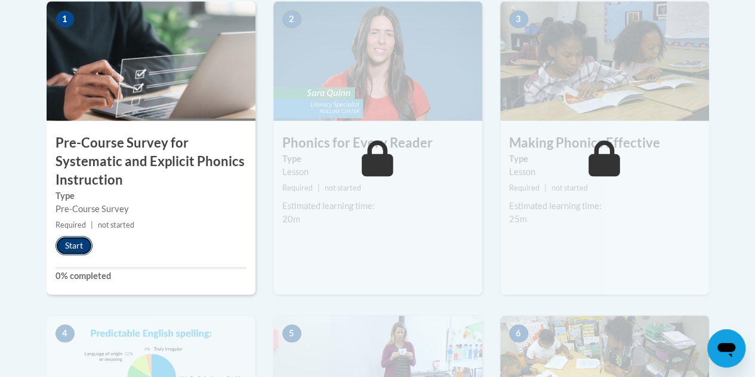
click at [85, 247] on button "Start" at bounding box center [74, 245] width 37 height 19
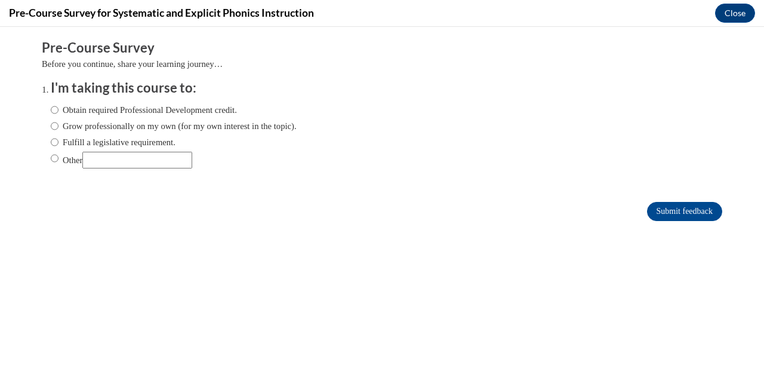
scroll to position [0, 0]
click at [51, 143] on input "Fulfill a legislative requirement." at bounding box center [55, 142] width 8 height 13
radio input "true"
click at [684, 213] on input "Submit feedback" at bounding box center [684, 211] width 75 height 19
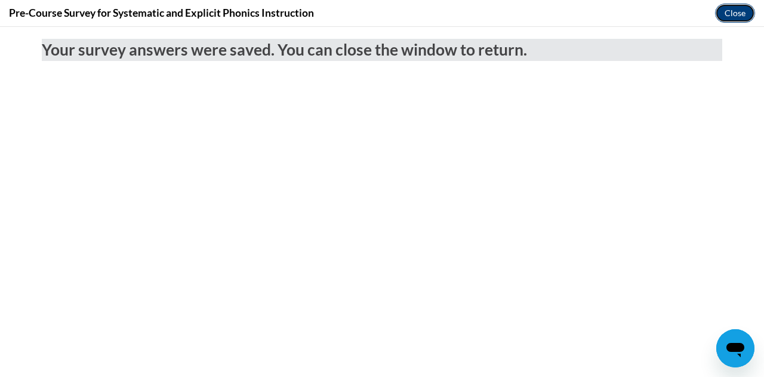
click at [729, 15] on button "Close" at bounding box center [735, 13] width 40 height 19
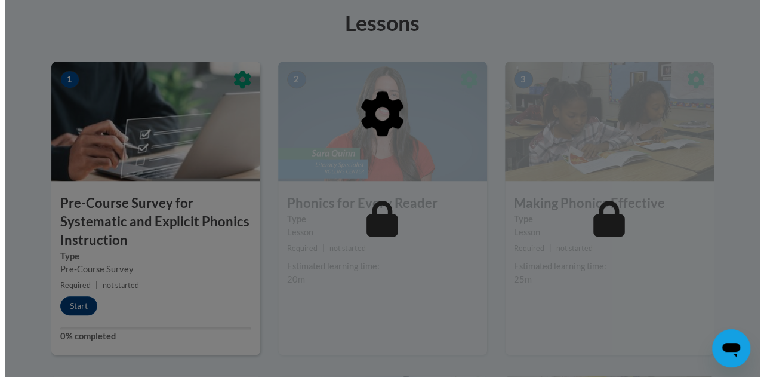
scroll to position [366, 0]
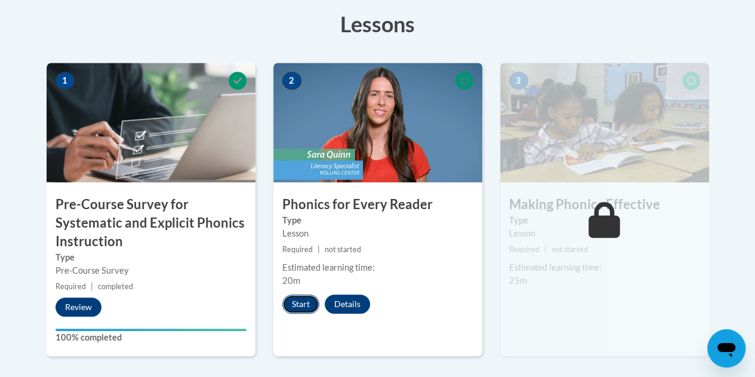
click at [302, 304] on button "Start" at bounding box center [300, 303] width 37 height 19
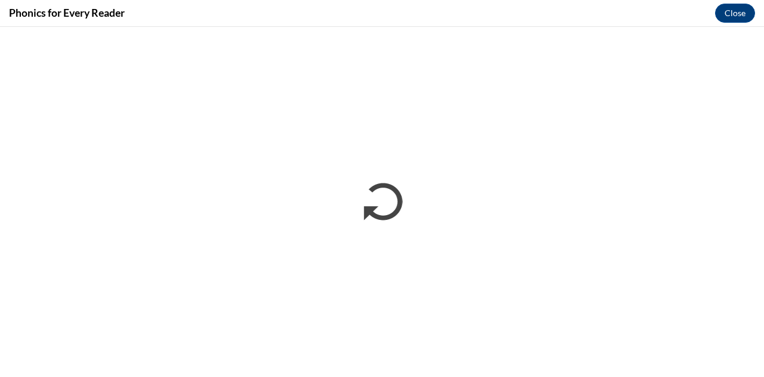
scroll to position [0, 0]
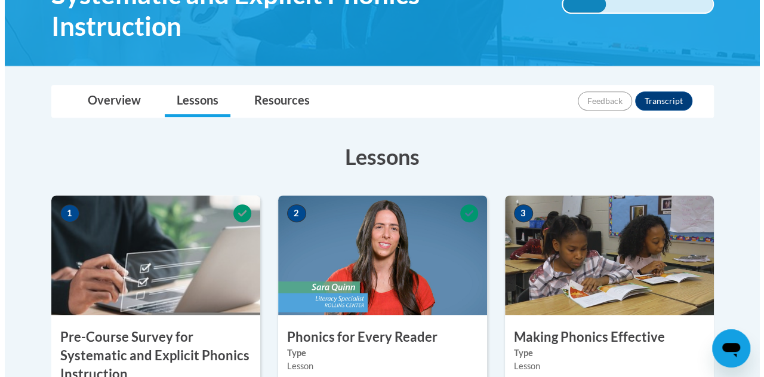
scroll to position [388, 0]
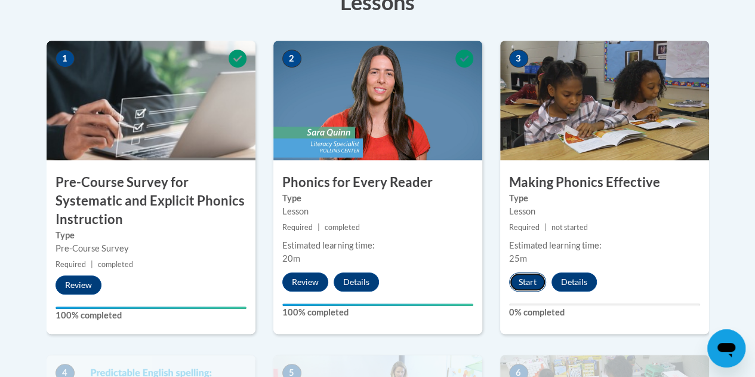
click at [527, 280] on button "Start" at bounding box center [527, 281] width 37 height 19
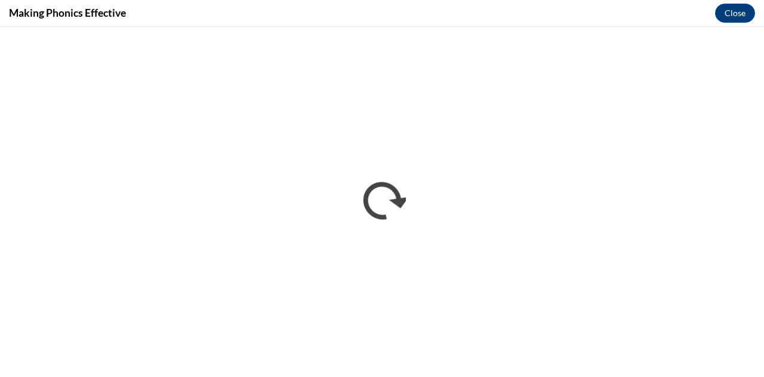
scroll to position [0, 0]
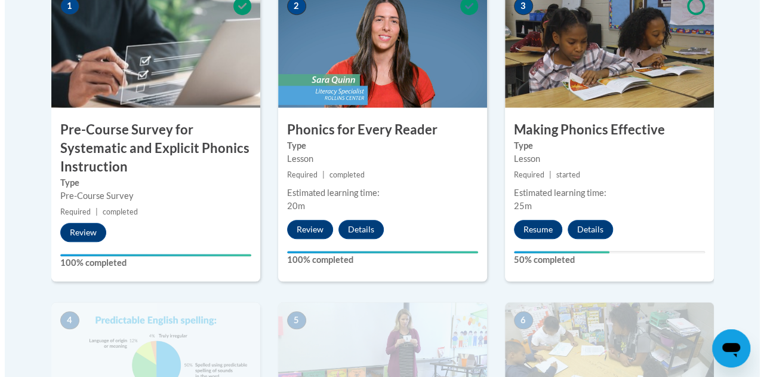
scroll to position [442, 0]
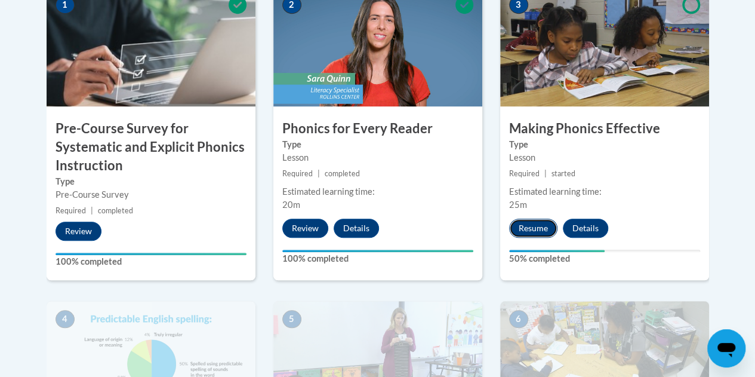
click at [534, 226] on button "Resume" at bounding box center [533, 227] width 48 height 19
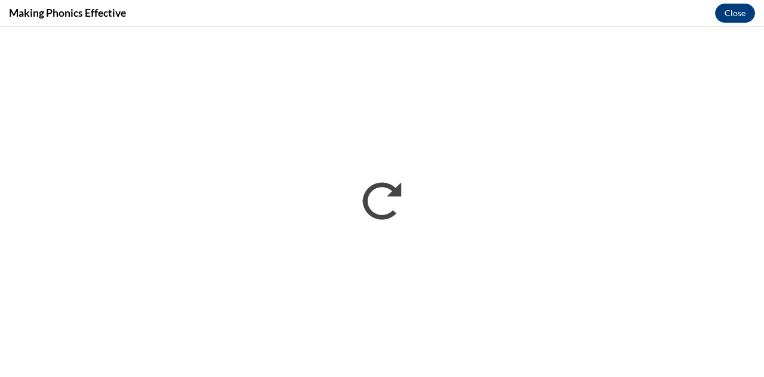
scroll to position [0, 0]
click at [509, 14] on div "Making Phonics Effective Close" at bounding box center [382, 13] width 764 height 27
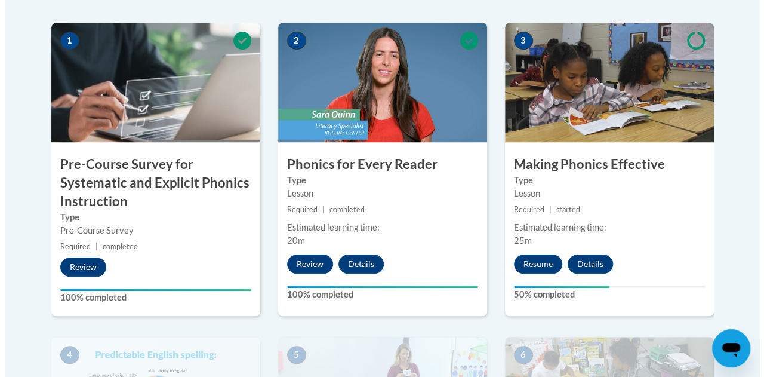
scroll to position [406, 0]
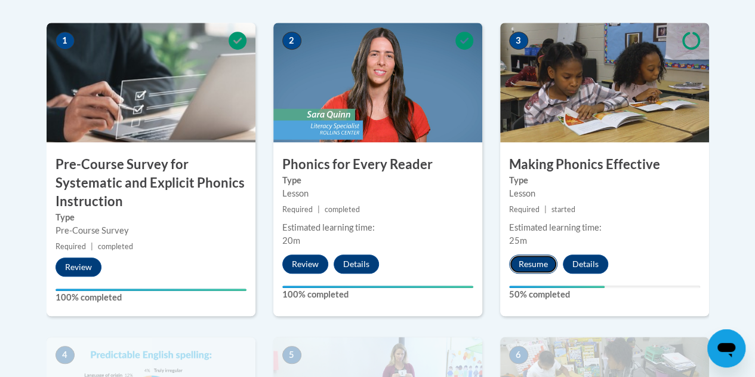
click at [528, 269] on button "Resume" at bounding box center [533, 263] width 48 height 19
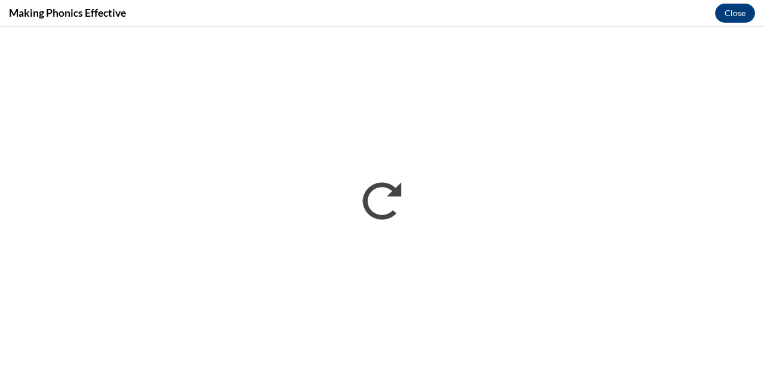
scroll to position [0, 0]
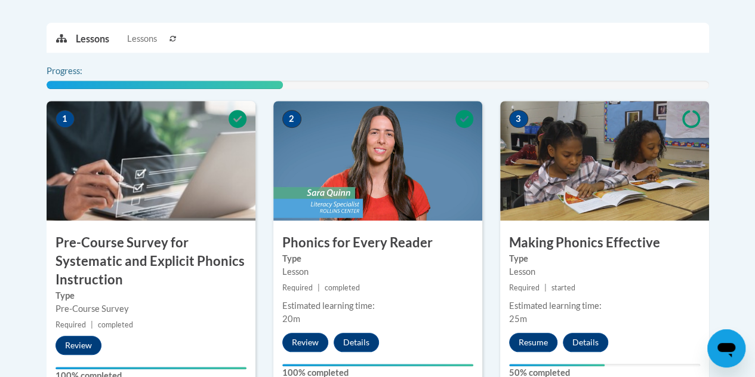
scroll to position [328, 0]
